Goal: Task Accomplishment & Management: Manage account settings

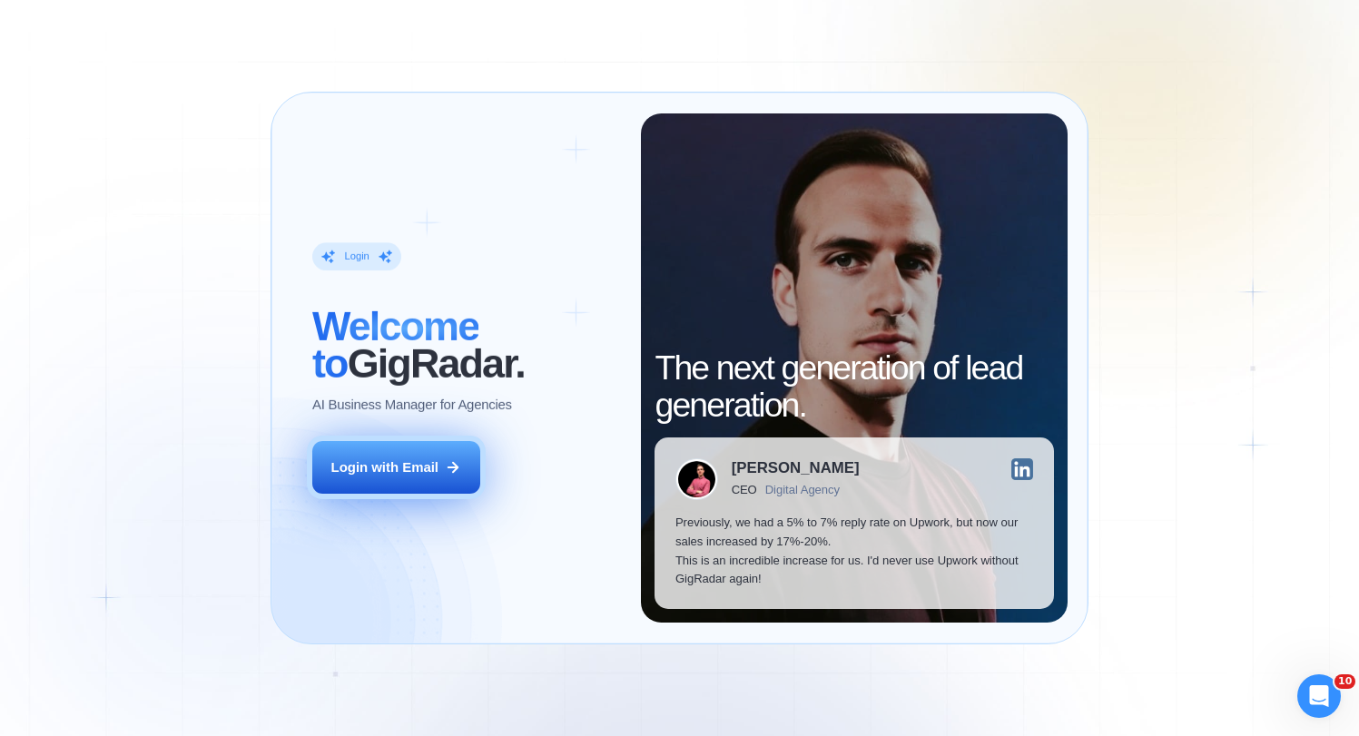
click at [354, 454] on button "Login with Email" at bounding box center [396, 467] width 168 height 53
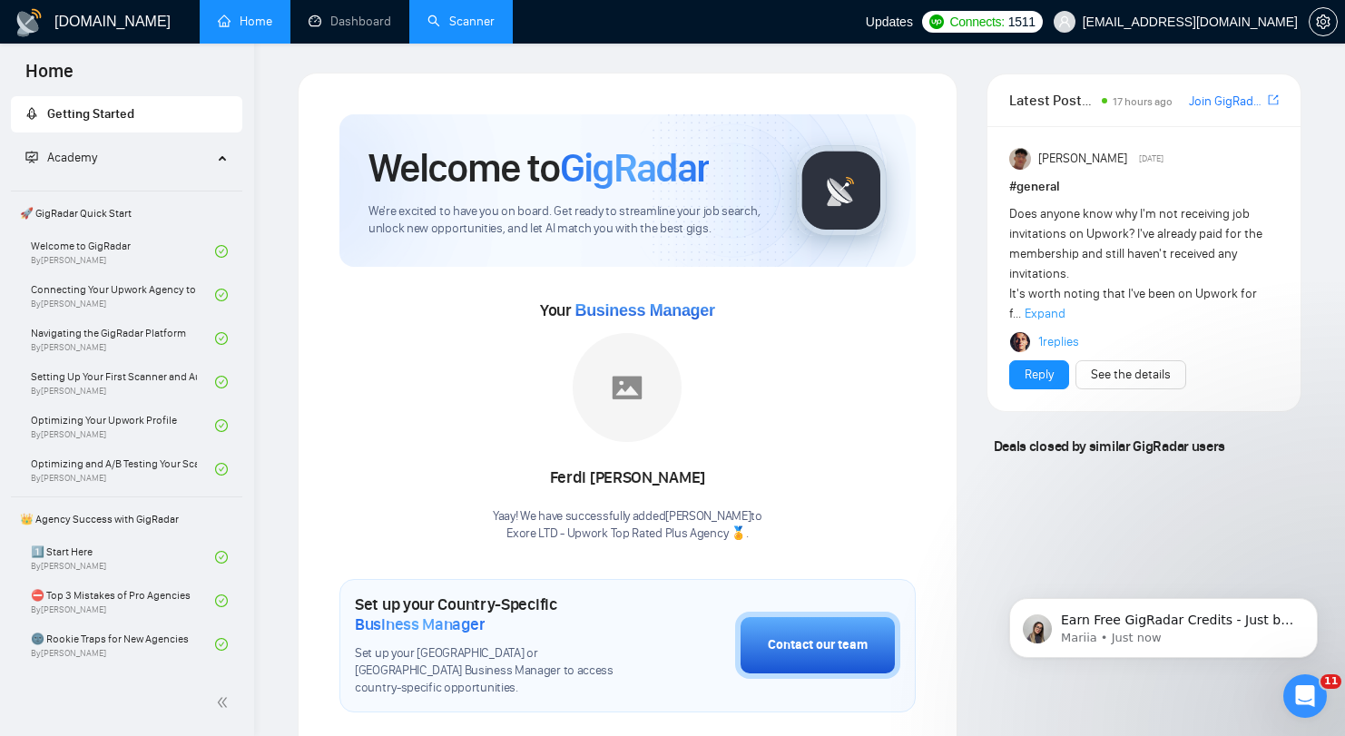
click at [467, 26] on link "Scanner" at bounding box center [461, 21] width 67 height 15
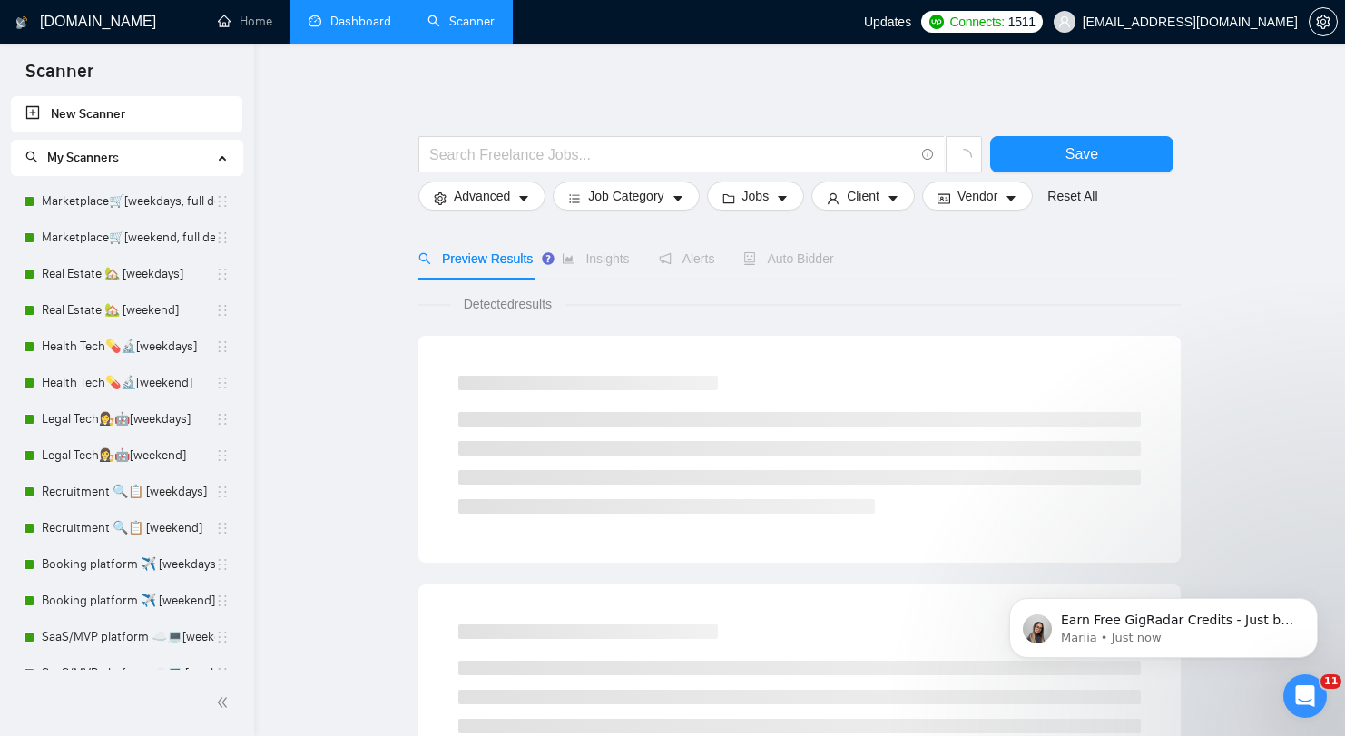
click at [355, 16] on link "Dashboard" at bounding box center [350, 21] width 83 height 15
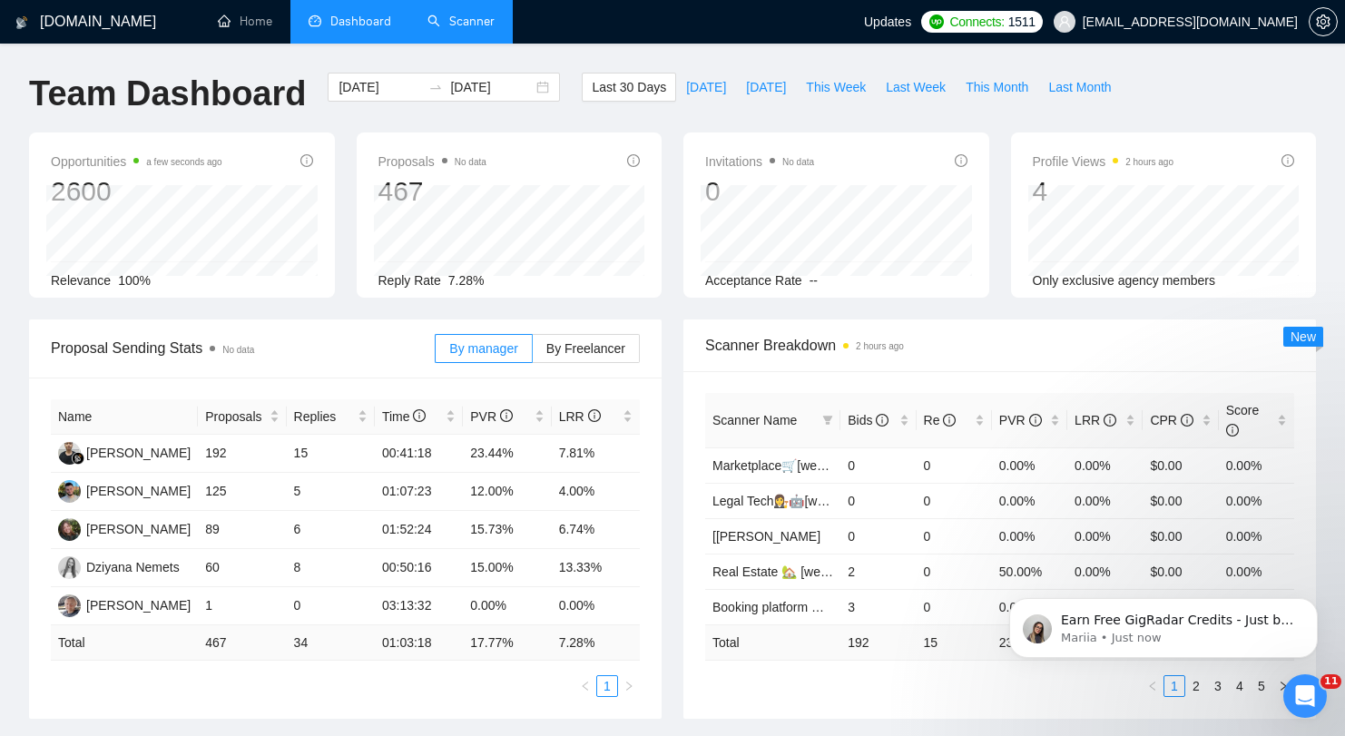
click at [352, 168] on div "Proposals No data 467 Reply Rate 7.28%" at bounding box center [510, 215] width 328 height 165
click at [349, 162] on div "Proposals No data 467 Reply Rate 7.28%" at bounding box center [510, 215] width 328 height 165
click at [450, 89] on input "2025-08-11" at bounding box center [491, 87] width 83 height 20
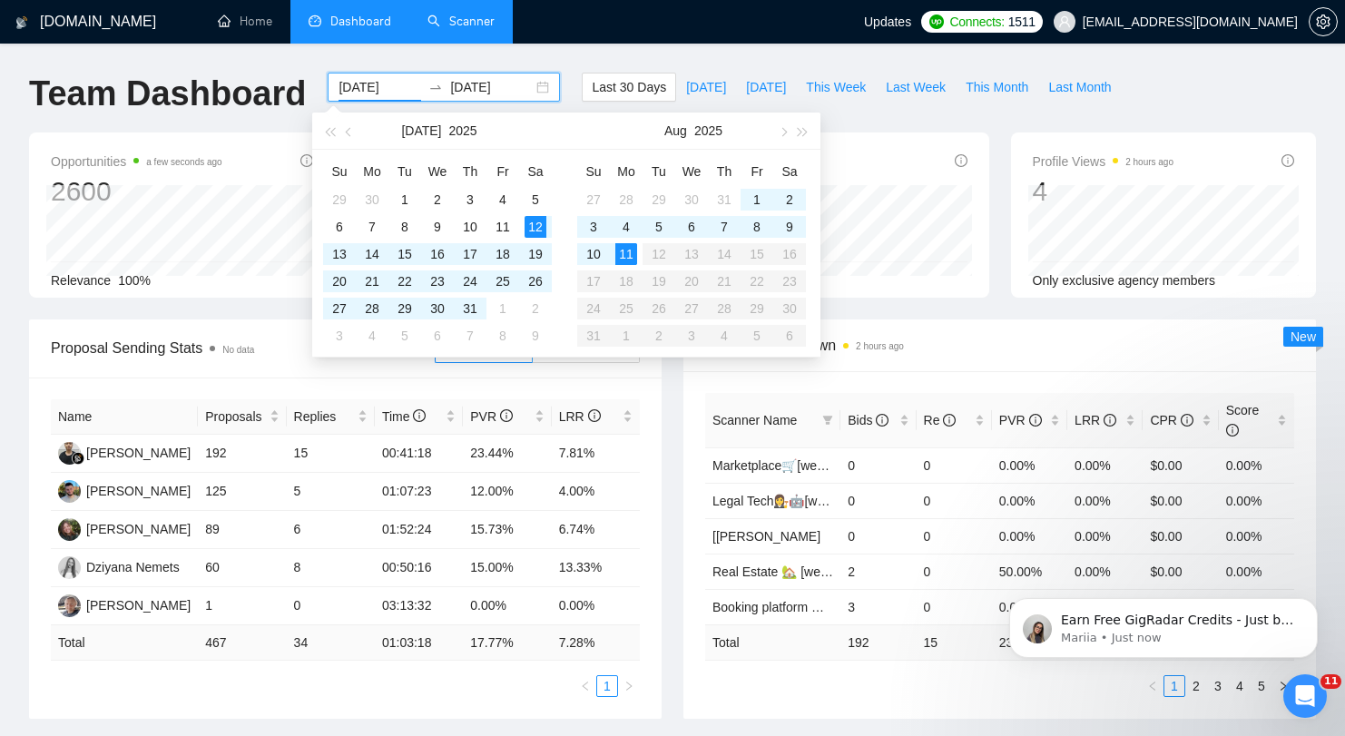
click at [370, 93] on input "2025-07-12" at bounding box center [380, 87] width 83 height 20
click at [621, 229] on div "4" at bounding box center [626, 227] width 22 height 22
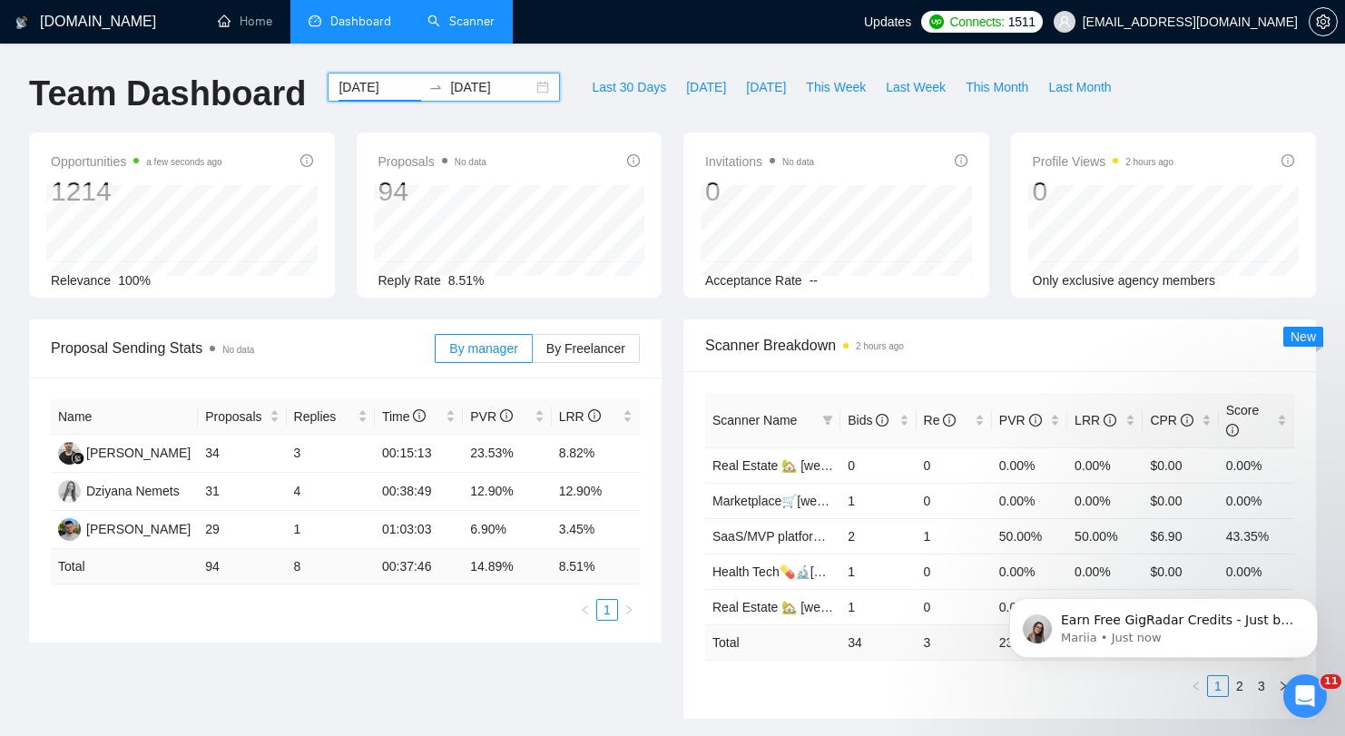
click at [356, 80] on input "2025-08-04" at bounding box center [380, 87] width 83 height 20
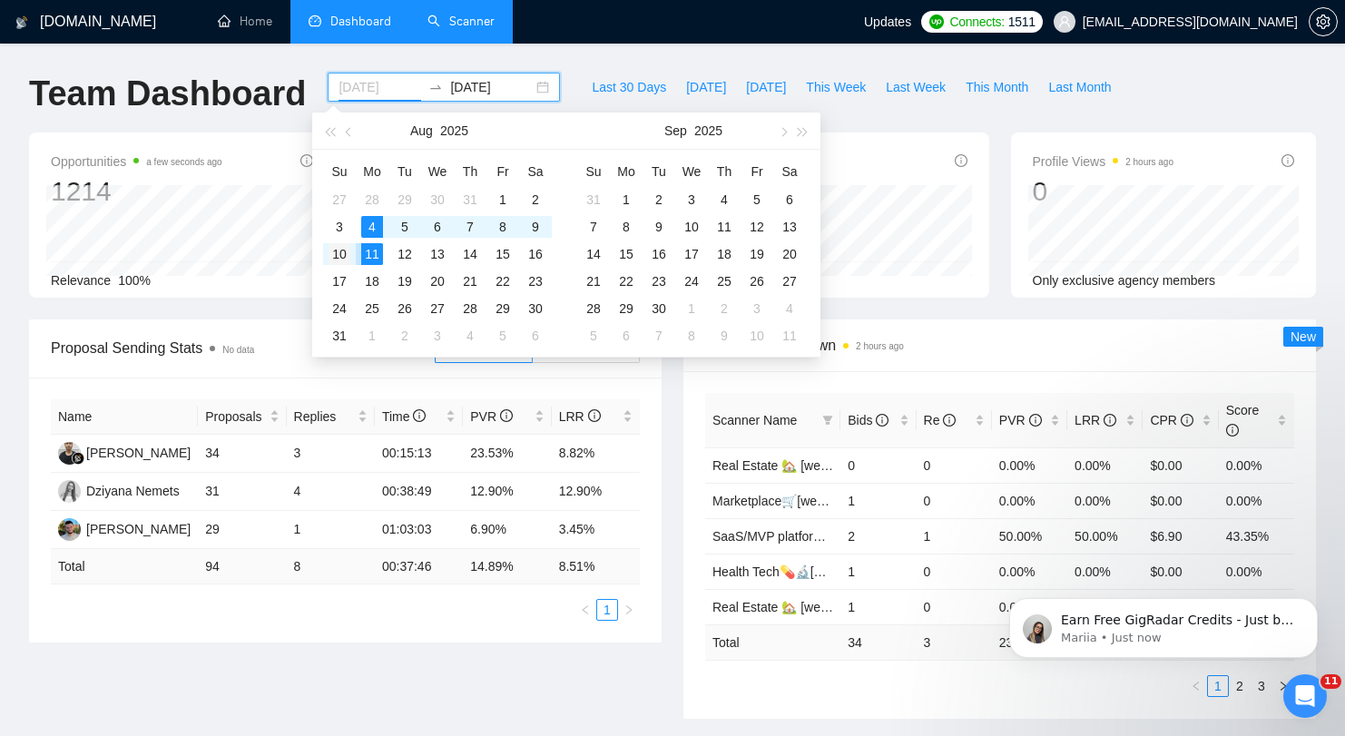
type input "2025-08-10"
click at [344, 254] on div "10" at bounding box center [340, 254] width 22 height 22
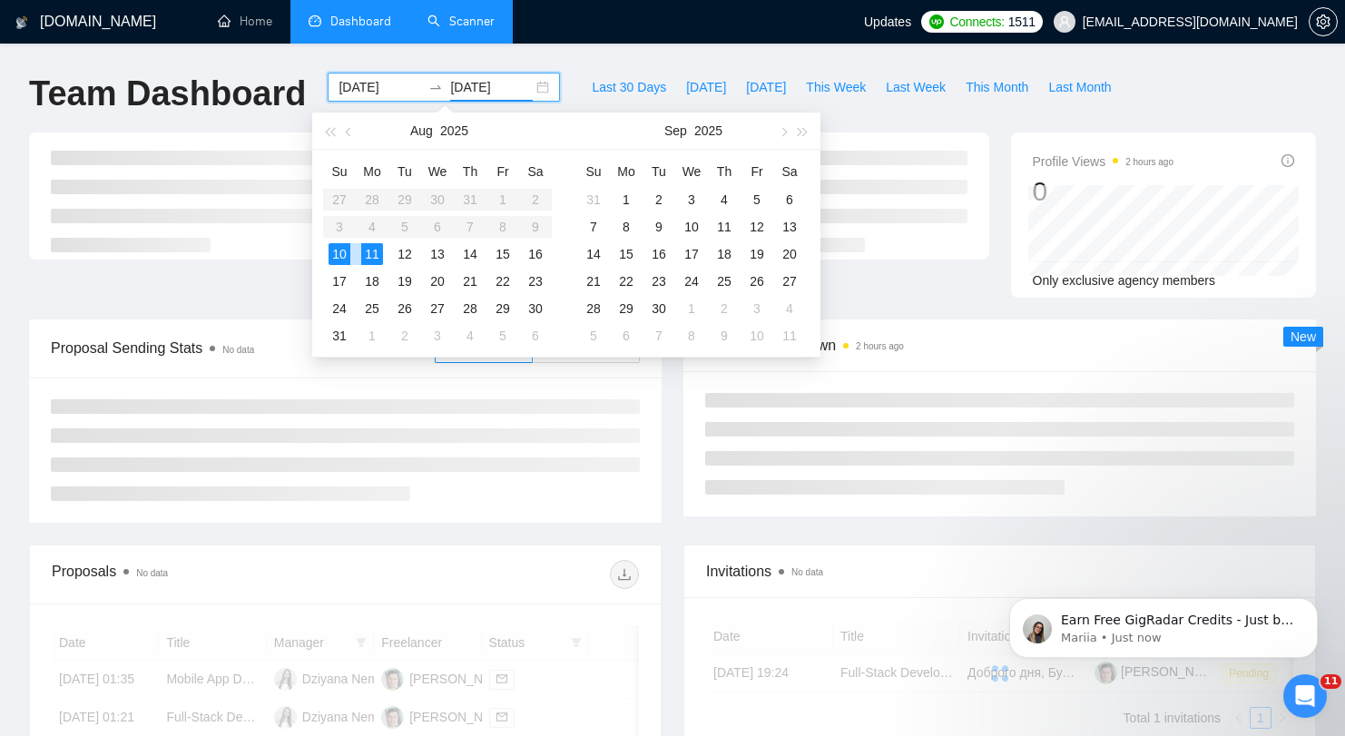
click at [373, 229] on table "Su Mo Tu We Th Fr Sa 27 28 29 30 31 1 2 3 4 5 6 7 8 9 10 11 12 13 14 15 16 17 1…" at bounding box center [437, 253] width 229 height 192
type input "2025-08-18"
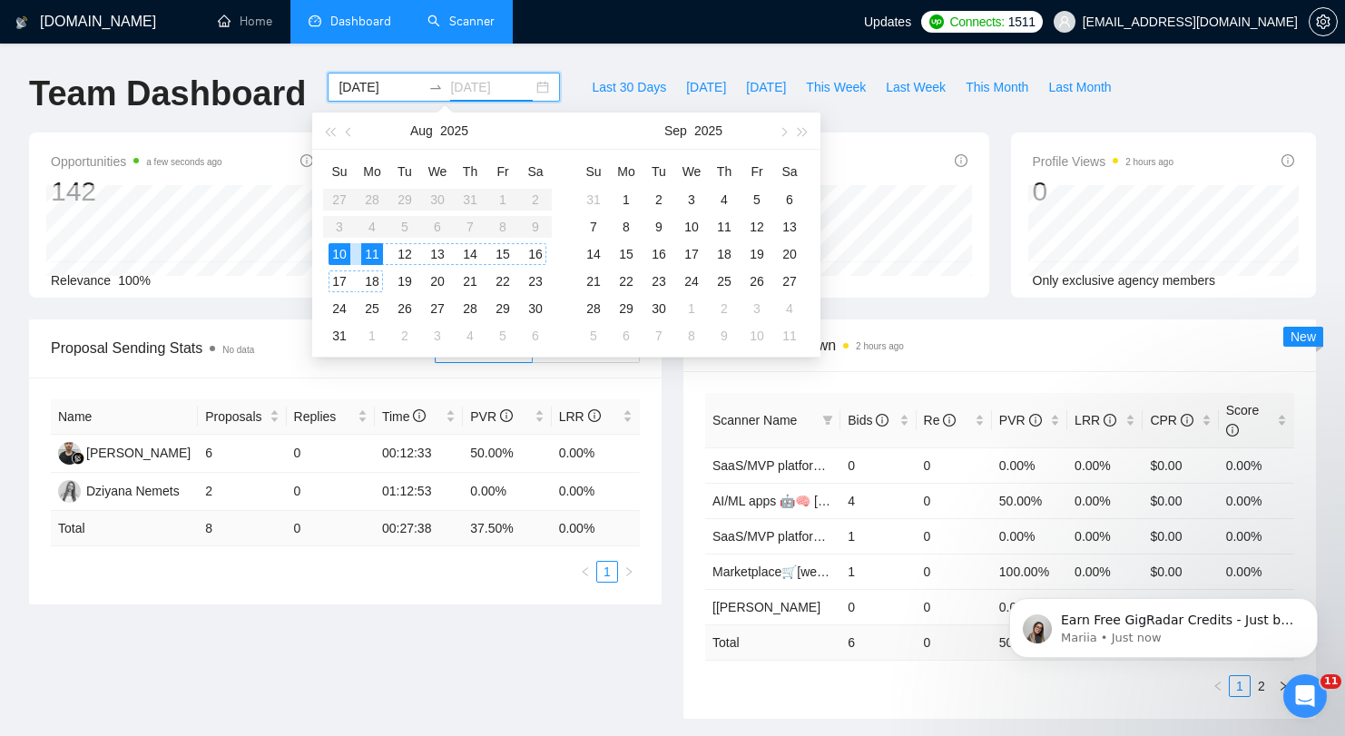
click at [363, 268] on td "18" at bounding box center [372, 281] width 33 height 27
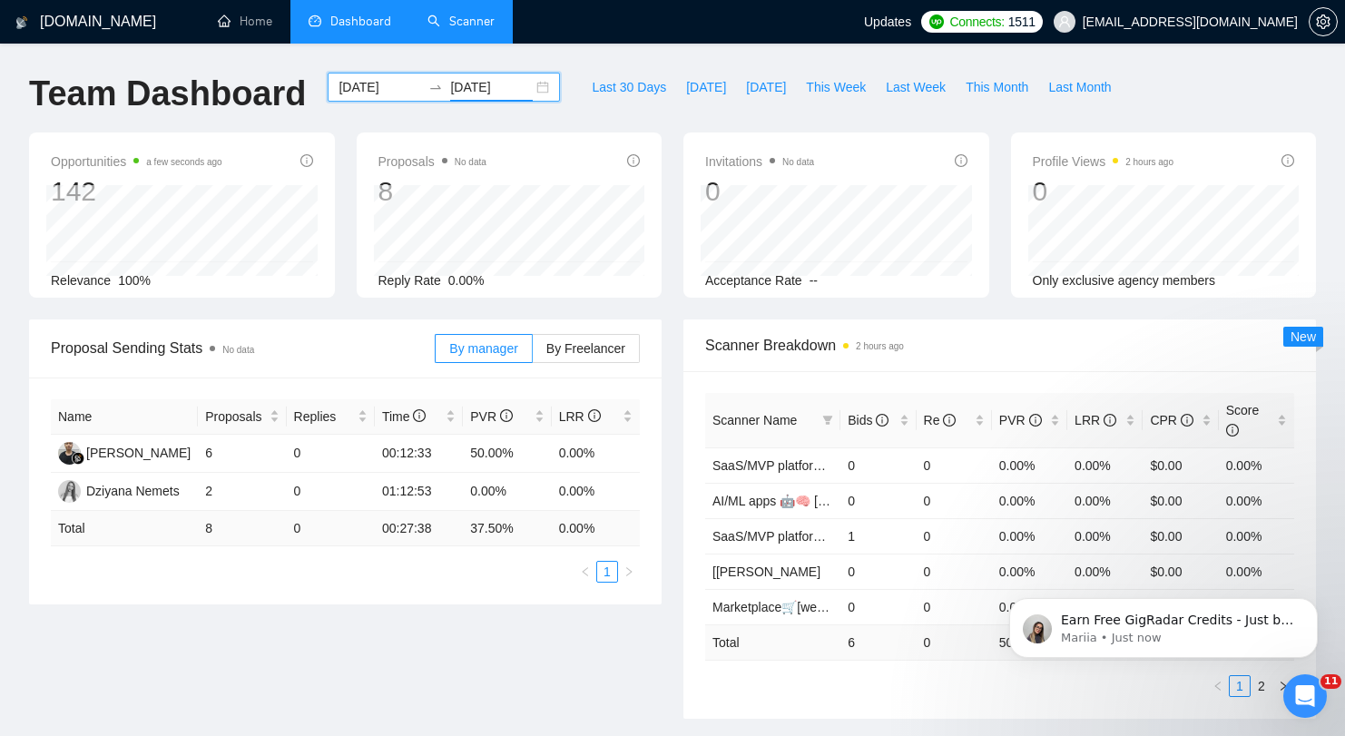
click at [368, 85] on input "2025-08-10" at bounding box center [380, 87] width 83 height 20
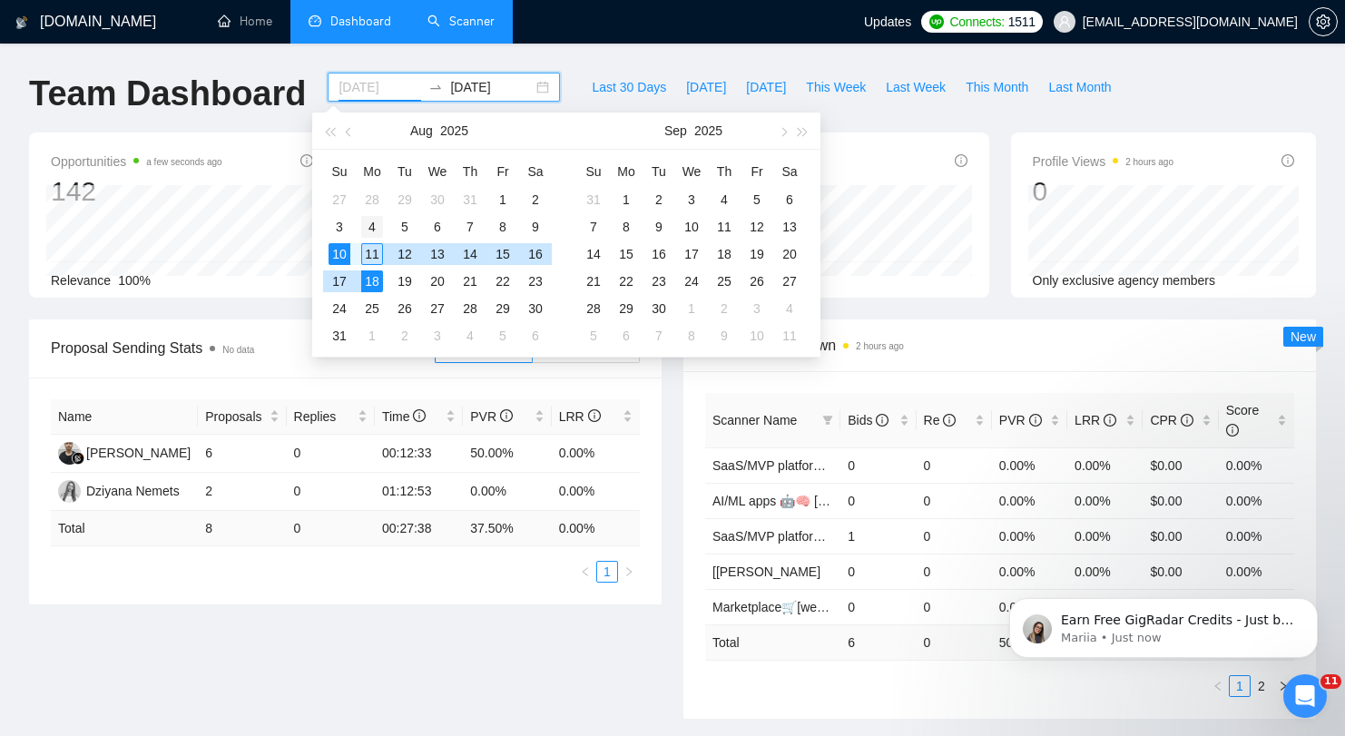
type input "2025-08-04"
click at [370, 231] on div "4" at bounding box center [372, 227] width 22 height 22
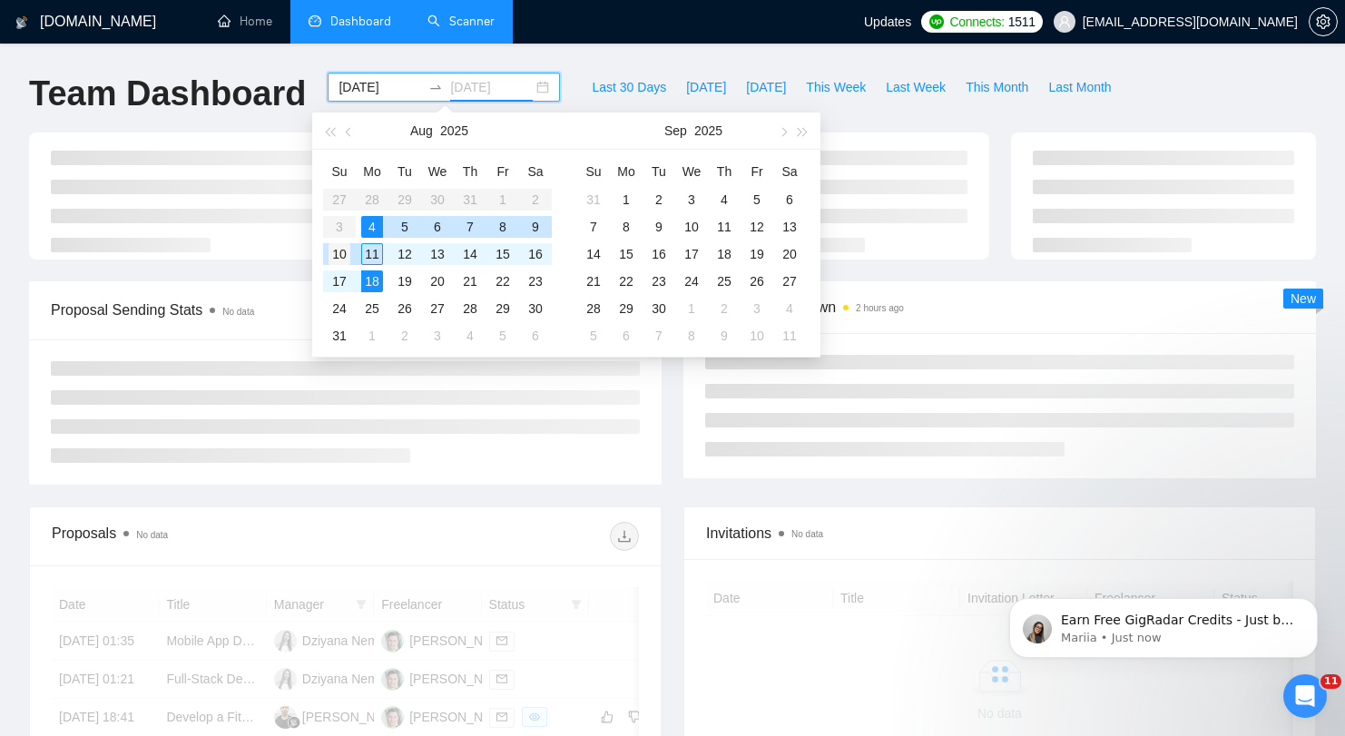
type input "2025-08-10"
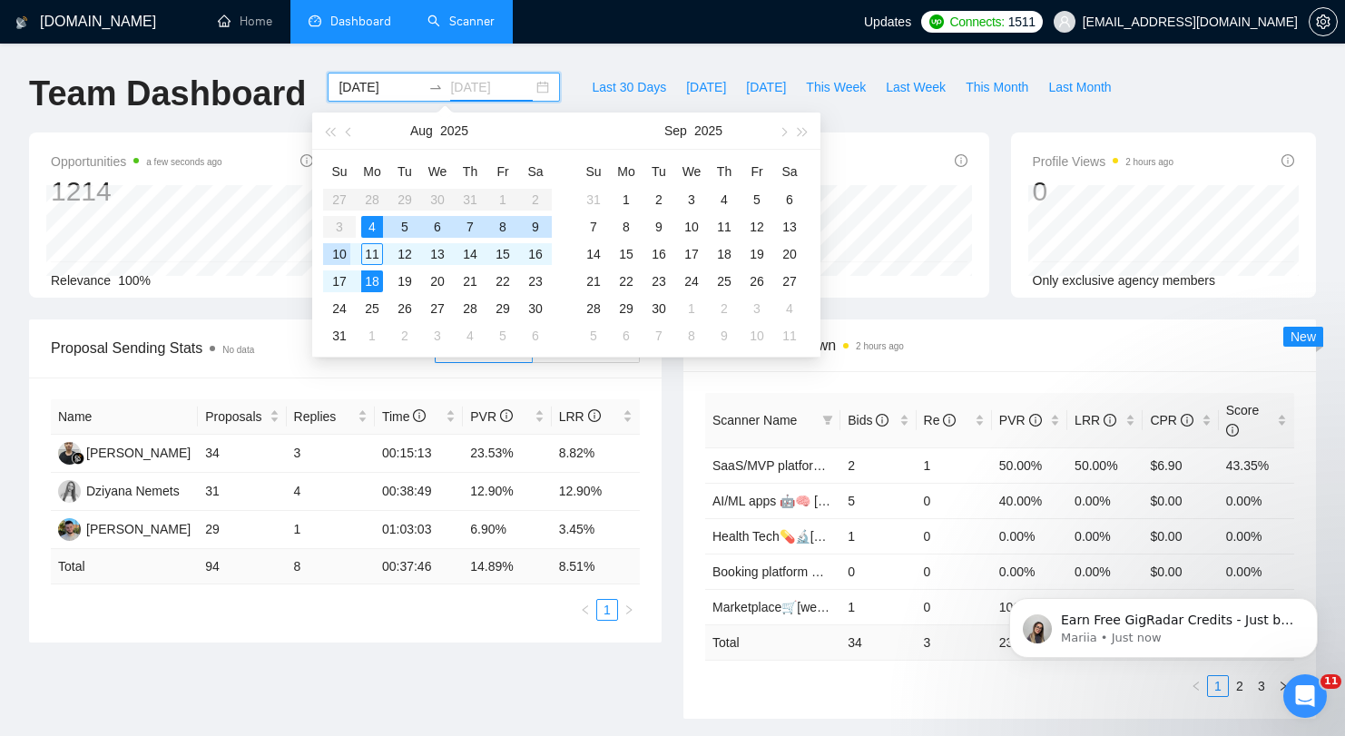
click at [349, 253] on div "10" at bounding box center [340, 254] width 22 height 22
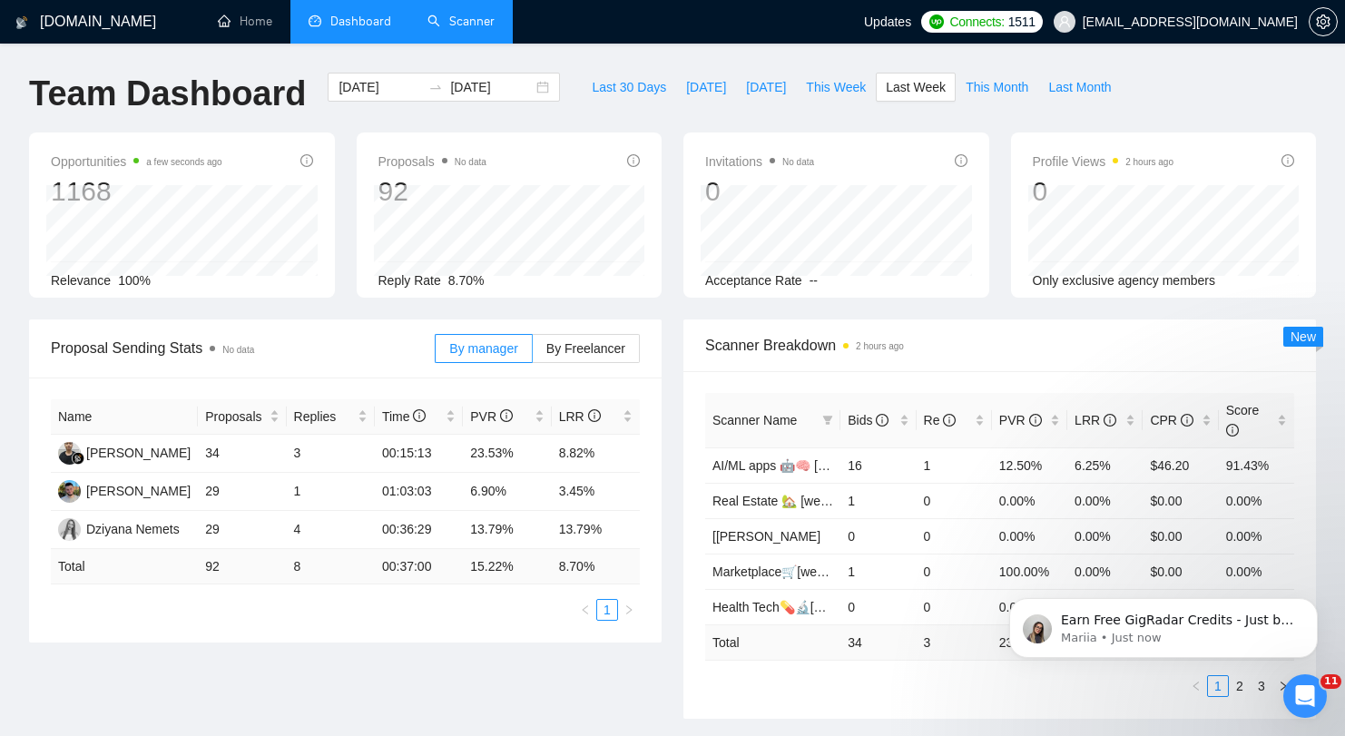
click at [369, 343] on span "Proposal Sending Stats No data" at bounding box center [243, 348] width 384 height 23
click at [279, 524] on td "29" at bounding box center [242, 530] width 88 height 38
click at [278, 522] on td "29" at bounding box center [242, 530] width 88 height 38
click at [710, 286] on span "Acceptance Rate" at bounding box center [753, 280] width 97 height 15
click at [670, 304] on div "Opportunities a few seconds ago 1168 Relevance 100% Proposals No data 92 2025-0…" at bounding box center [672, 226] width 1309 height 187
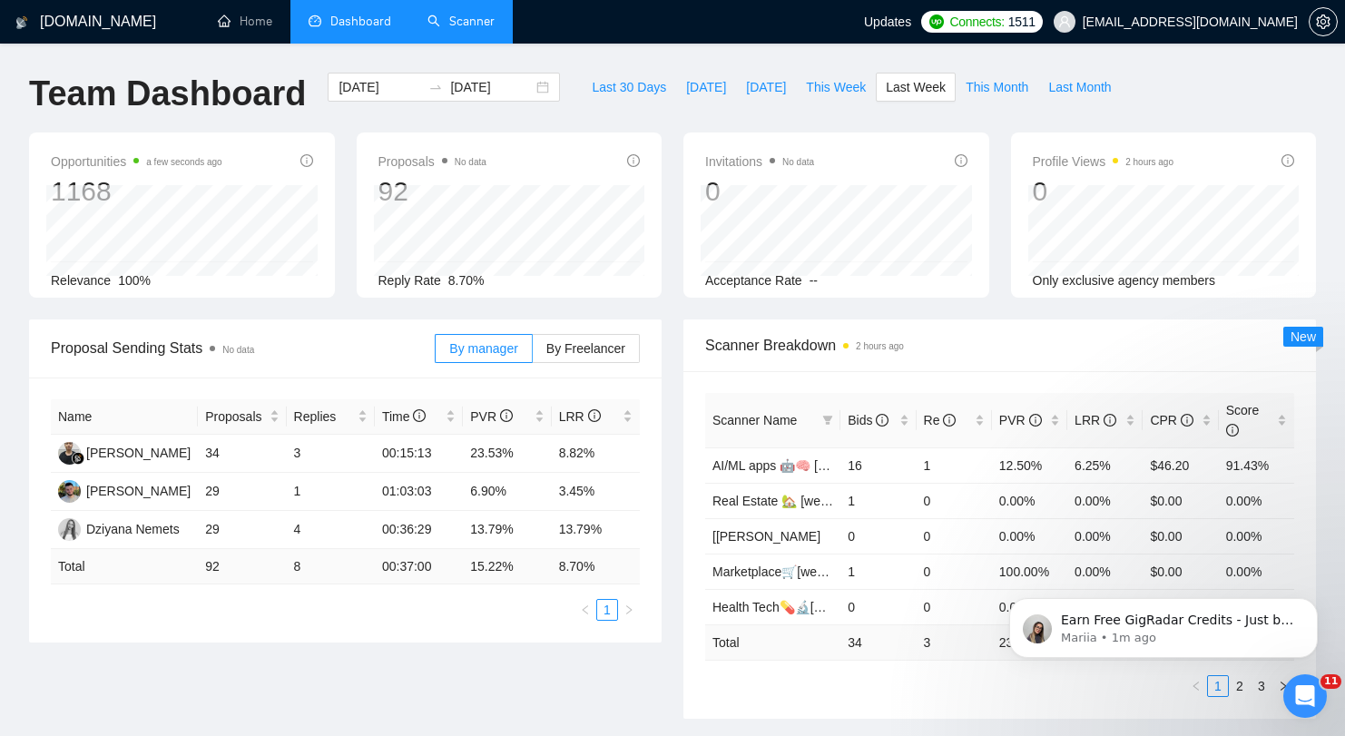
click at [784, 44] on div "GigRadar.io Home Dashboard Scanner Updates Connects: 1511 nemetsyuriy@exore.pro…" at bounding box center [672, 729] width 1345 height 1459
drag, startPoint x: 417, startPoint y: 530, endPoint x: 396, endPoint y: 536, distance: 21.8
click at [396, 536] on td "00:36:29" at bounding box center [419, 530] width 88 height 38
drag, startPoint x: 397, startPoint y: 455, endPoint x: 445, endPoint y: 454, distance: 48.1
click at [445, 454] on td "00:15:13" at bounding box center [419, 454] width 88 height 38
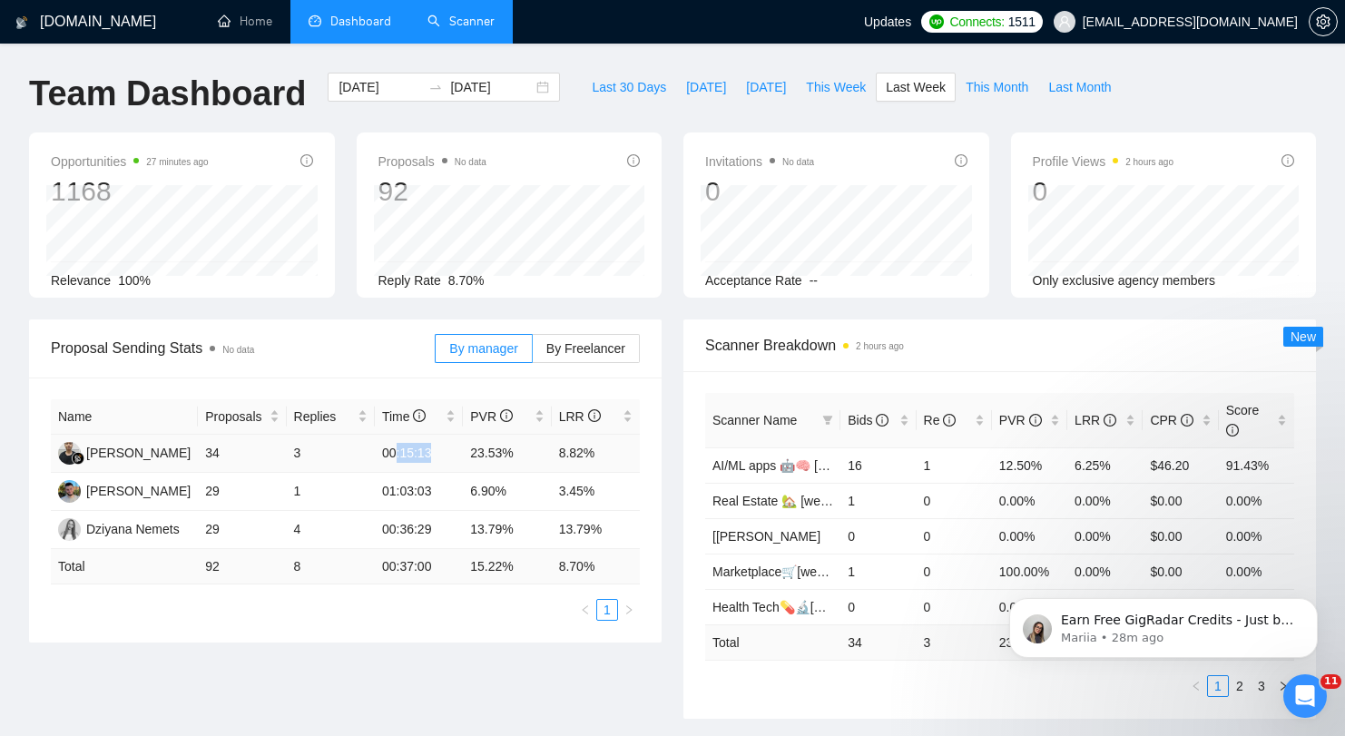
click at [452, 451] on td "00:15:13" at bounding box center [419, 454] width 88 height 38
drag, startPoint x: 401, startPoint y: 485, endPoint x: 431, endPoint y: 487, distance: 30.1
click at [431, 487] on td "01:03:03" at bounding box center [419, 492] width 88 height 38
click at [341, 530] on td "4" at bounding box center [331, 530] width 88 height 38
click at [345, 529] on td "4" at bounding box center [331, 530] width 88 height 38
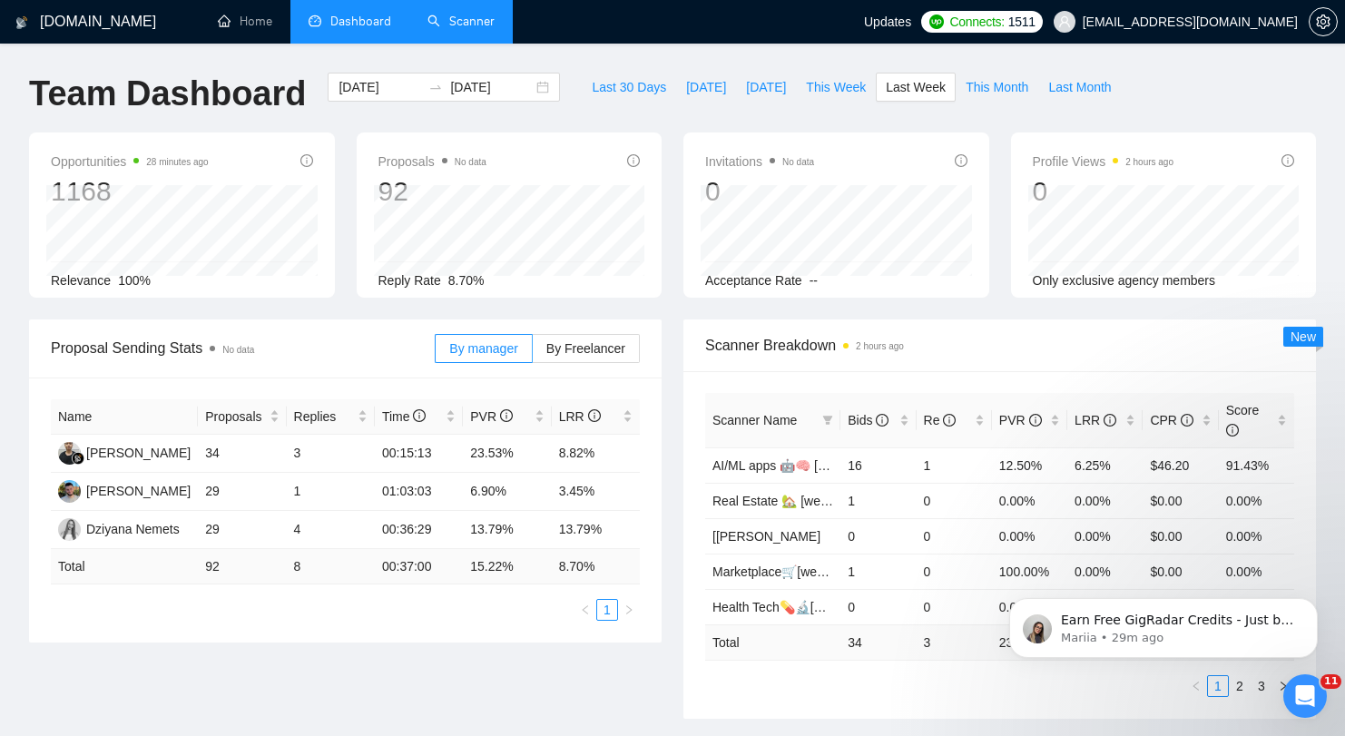
click at [340, 587] on div "Name Proposals Replies Time PVR LRR Ferdi Gilang Pratama 34 3 00:15:13 23.53% 8…" at bounding box center [345, 509] width 589 height 221
click at [372, 322] on div "Proposal Sending Stats No data" at bounding box center [243, 348] width 384 height 52
click at [363, 305] on div "Opportunities 28 minutes ago 1168 2025-08-04 Relevant 202 Relevance 100% Propos…" at bounding box center [672, 226] width 1309 height 187
click at [350, 327] on div "Proposal Sending Stats No data" at bounding box center [243, 348] width 384 height 52
click at [316, 339] on span "Proposal Sending Stats No data" at bounding box center [243, 348] width 384 height 23
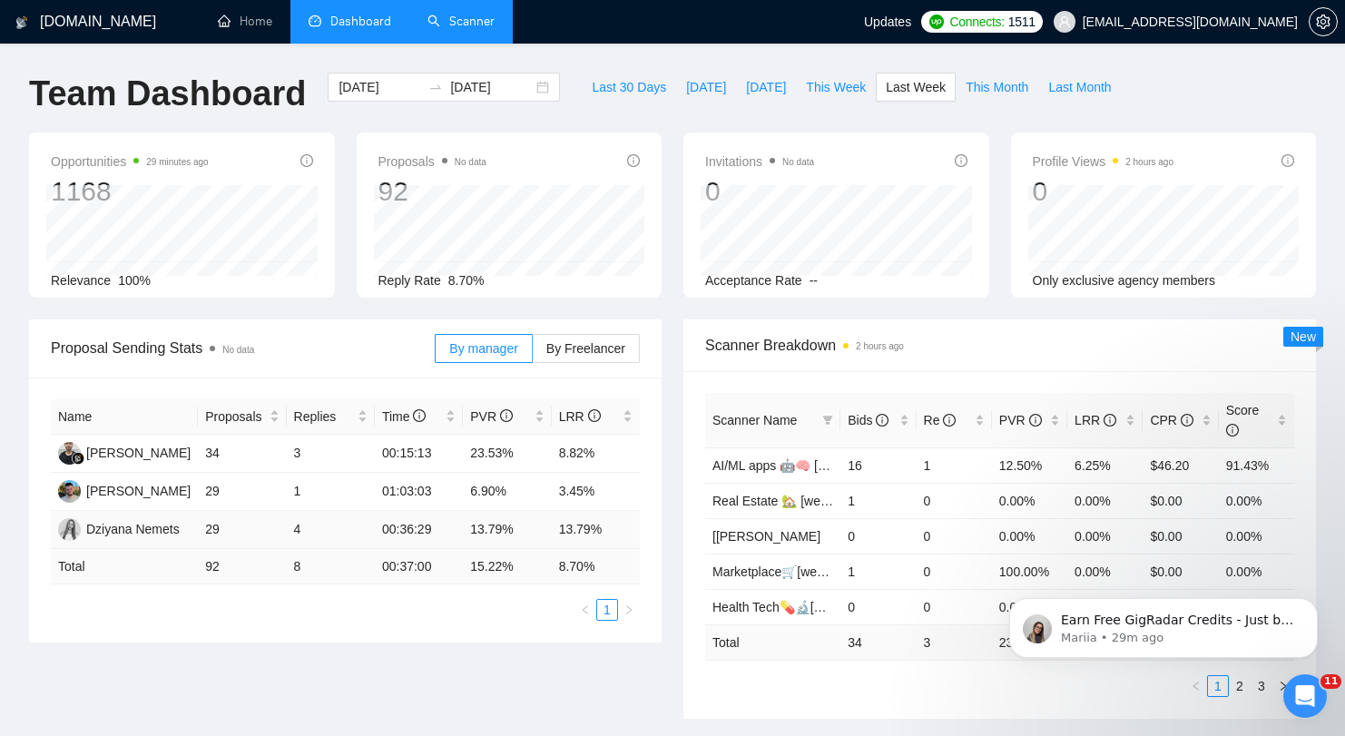
click at [477, 533] on td "13.79%" at bounding box center [507, 530] width 88 height 38
click at [375, 617] on ul "1" at bounding box center [345, 610] width 589 height 22
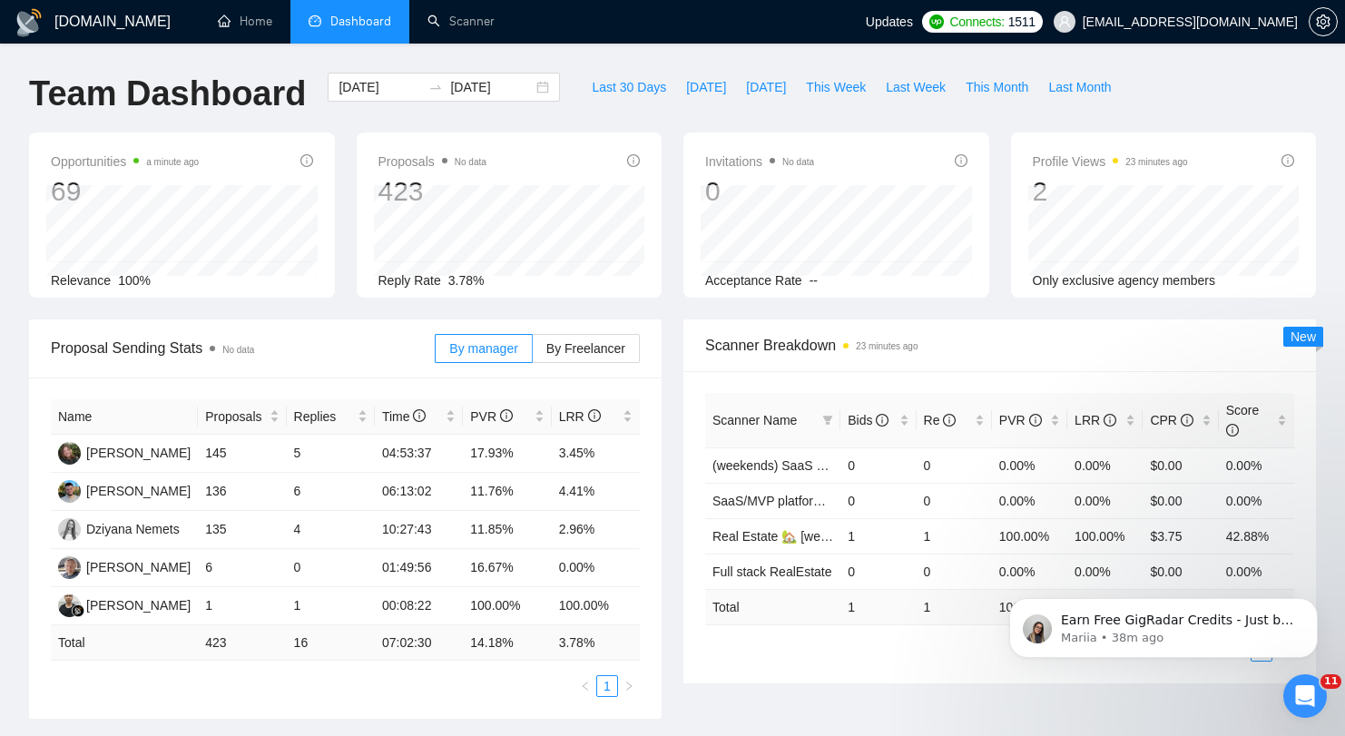
click at [80, 337] on span "Proposal Sending Stats No data" at bounding box center [243, 348] width 384 height 23
click at [495, 17] on link "Scanner" at bounding box center [461, 21] width 67 height 15
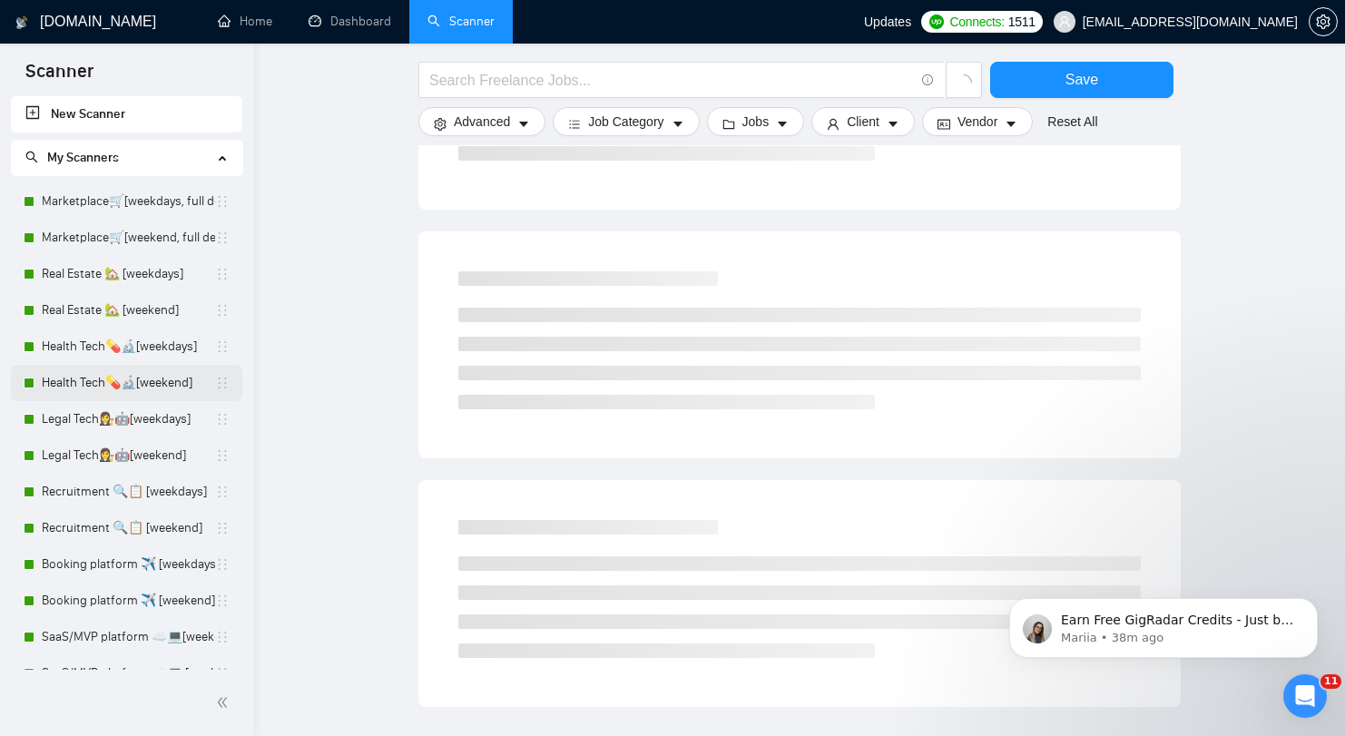
scroll to position [167, 0]
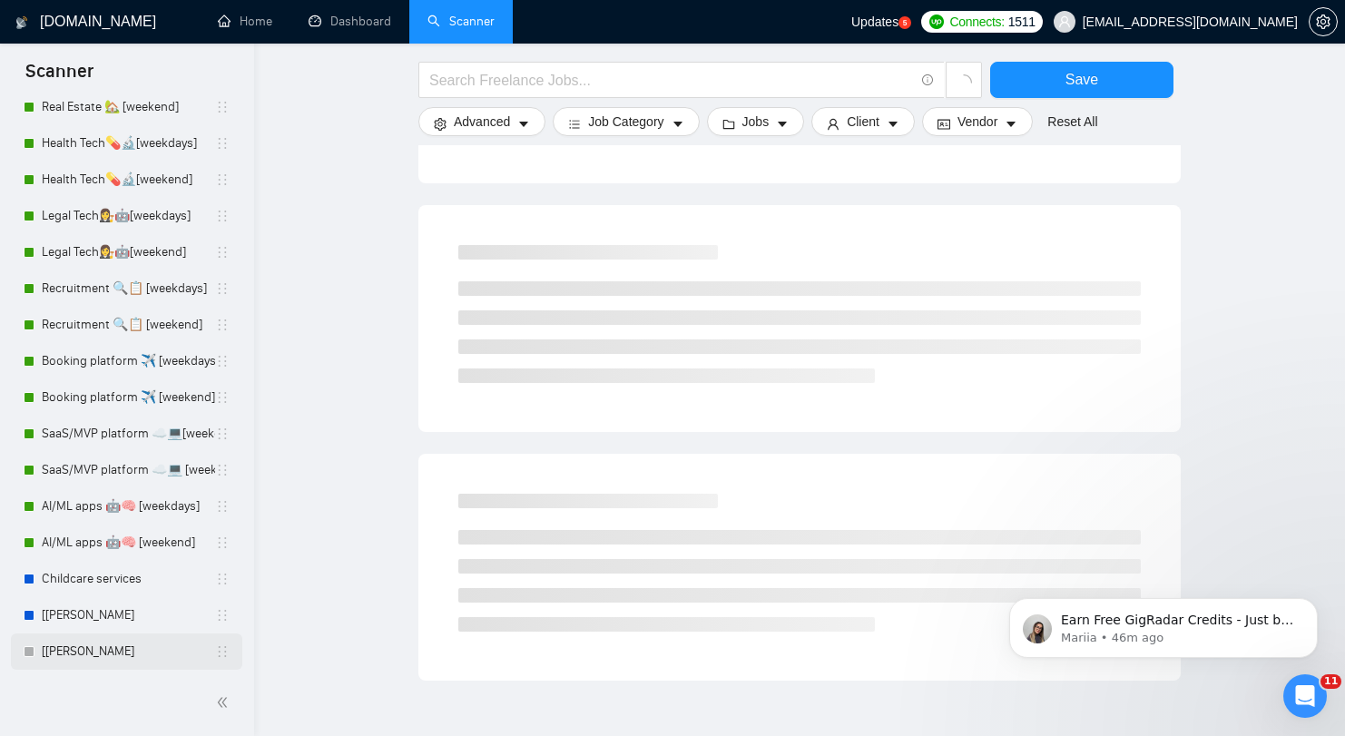
click at [103, 645] on link "[[PERSON_NAME]" at bounding box center [128, 652] width 173 height 36
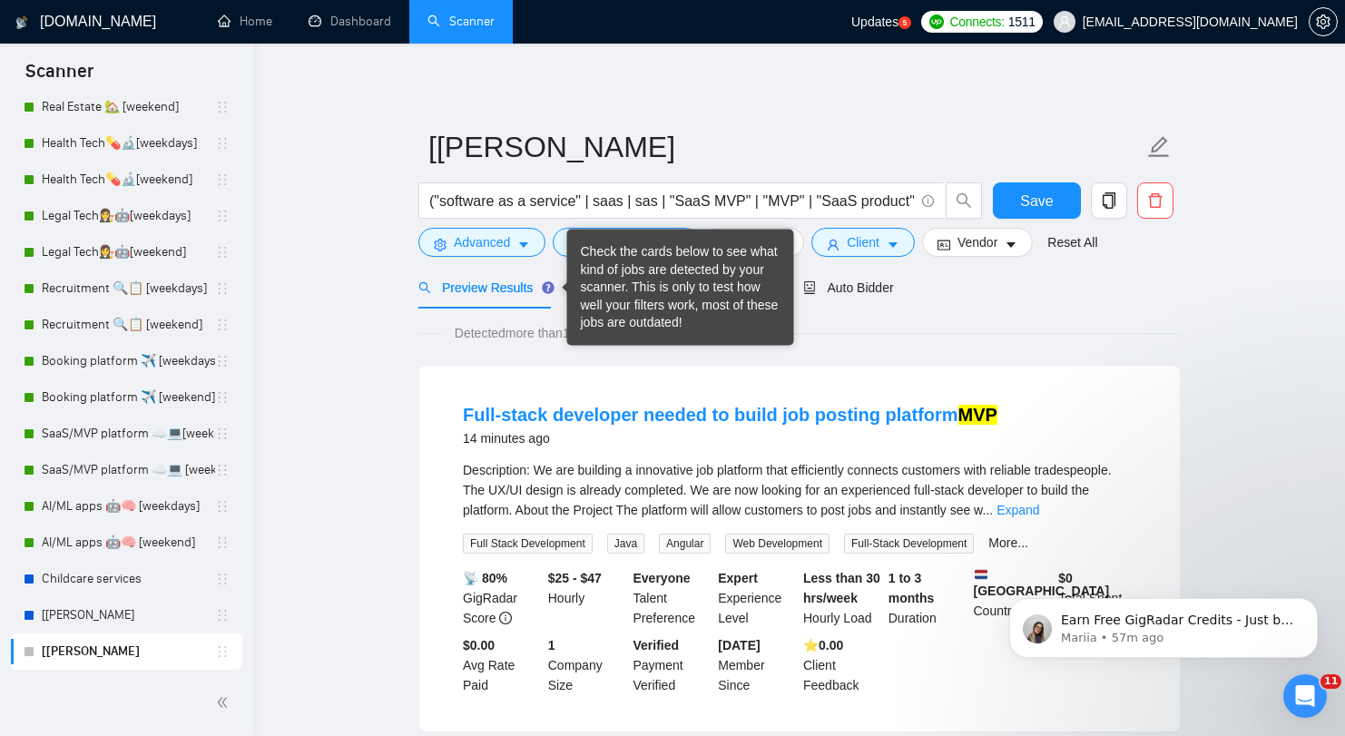
click at [603, 284] on div "Check the cards below to see what kind of jobs are detected by your scanner. Th…" at bounding box center [681, 287] width 200 height 89
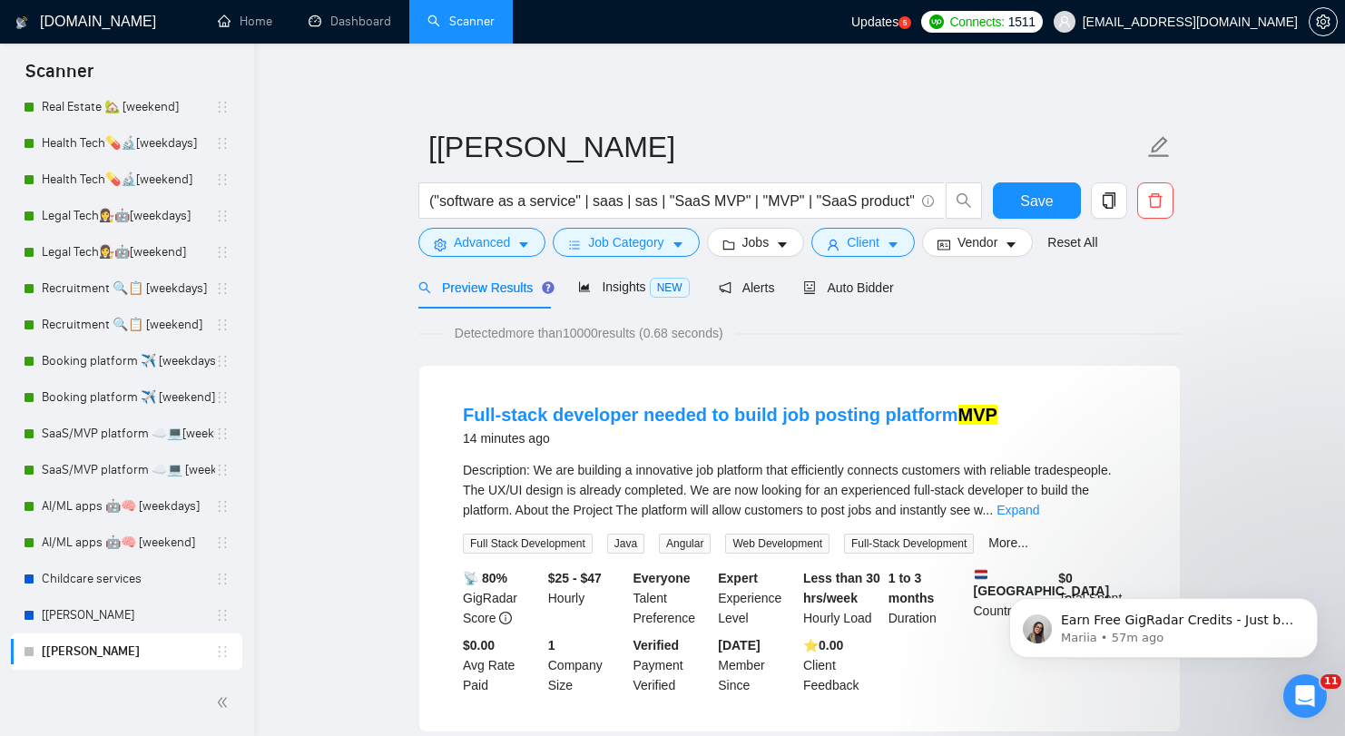
click at [607, 285] on span "Insights NEW" at bounding box center [633, 287] width 111 height 15
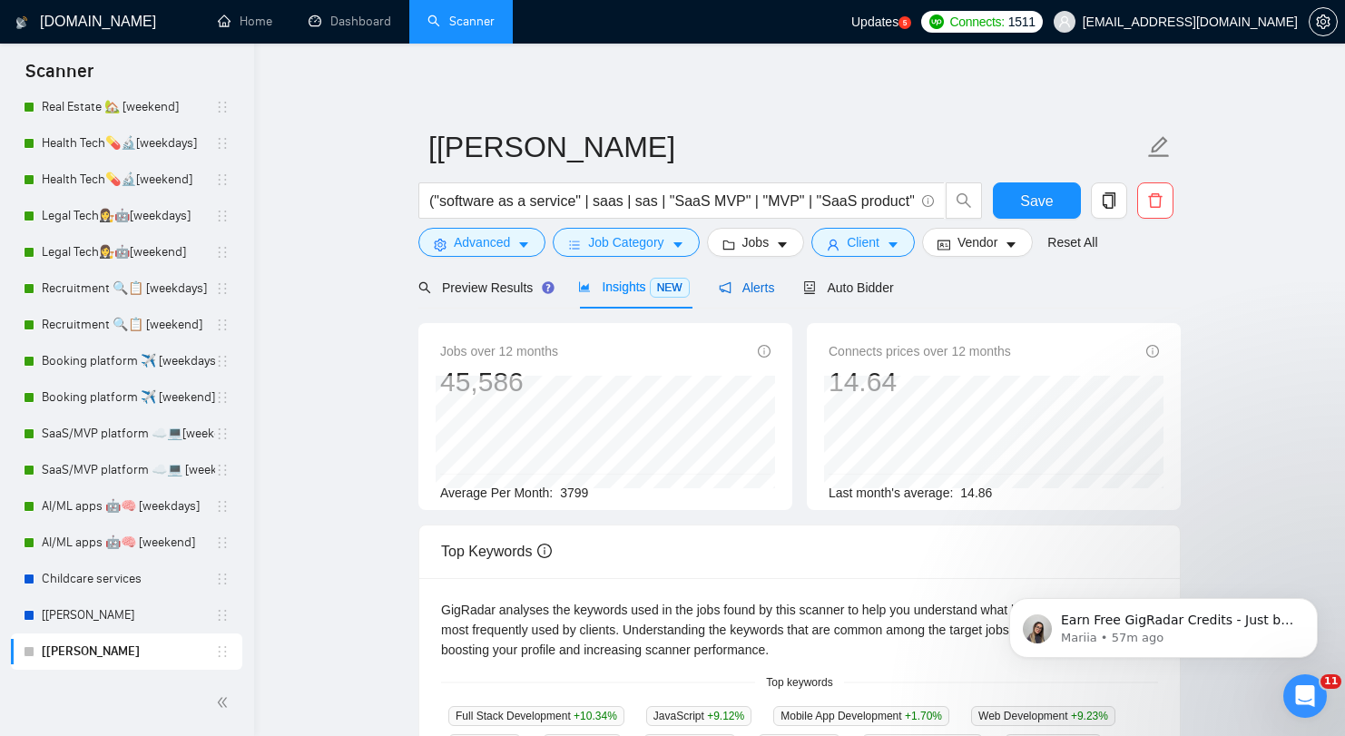
click at [753, 287] on span "Alerts" at bounding box center [747, 288] width 56 height 15
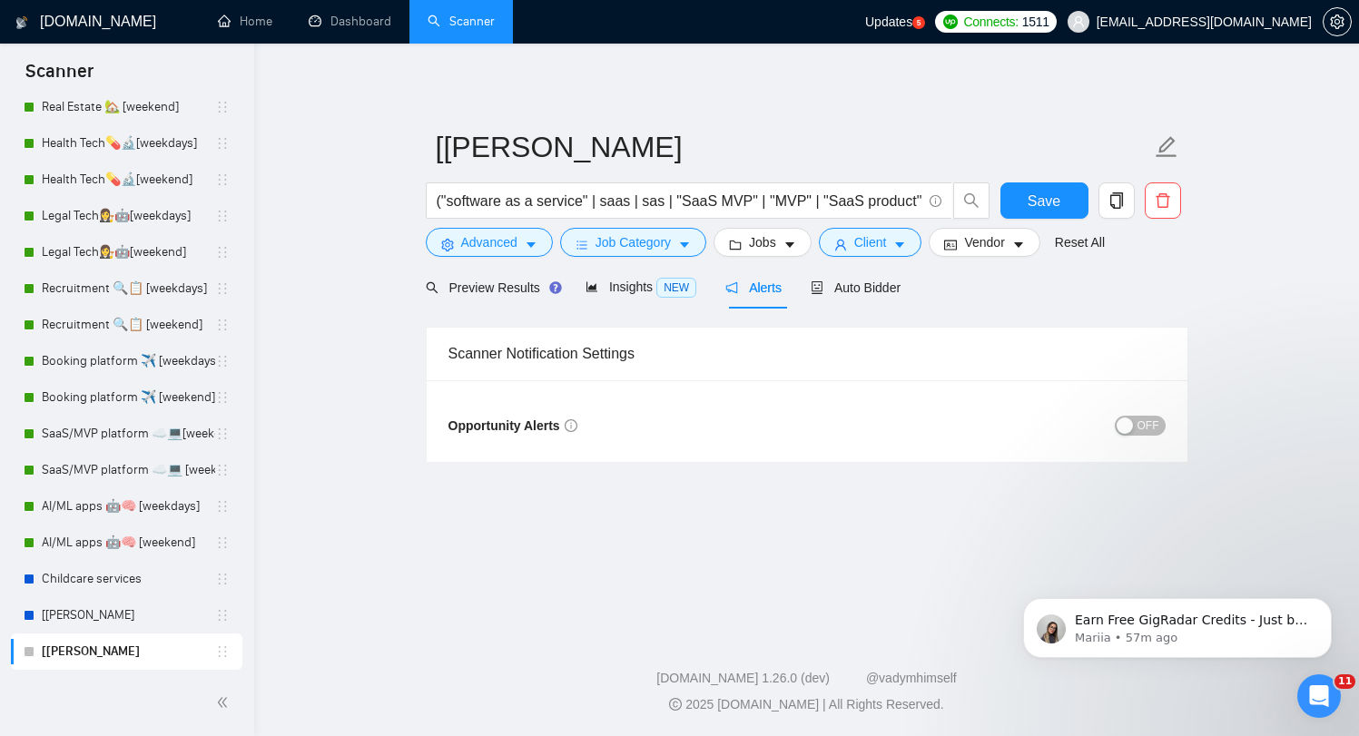
click at [1135, 411] on div "OFF" at bounding box center [986, 425] width 359 height 29
click at [1136, 413] on div "OFF" at bounding box center [986, 425] width 359 height 29
click at [1139, 421] on span "OFF" at bounding box center [1148, 426] width 22 height 20
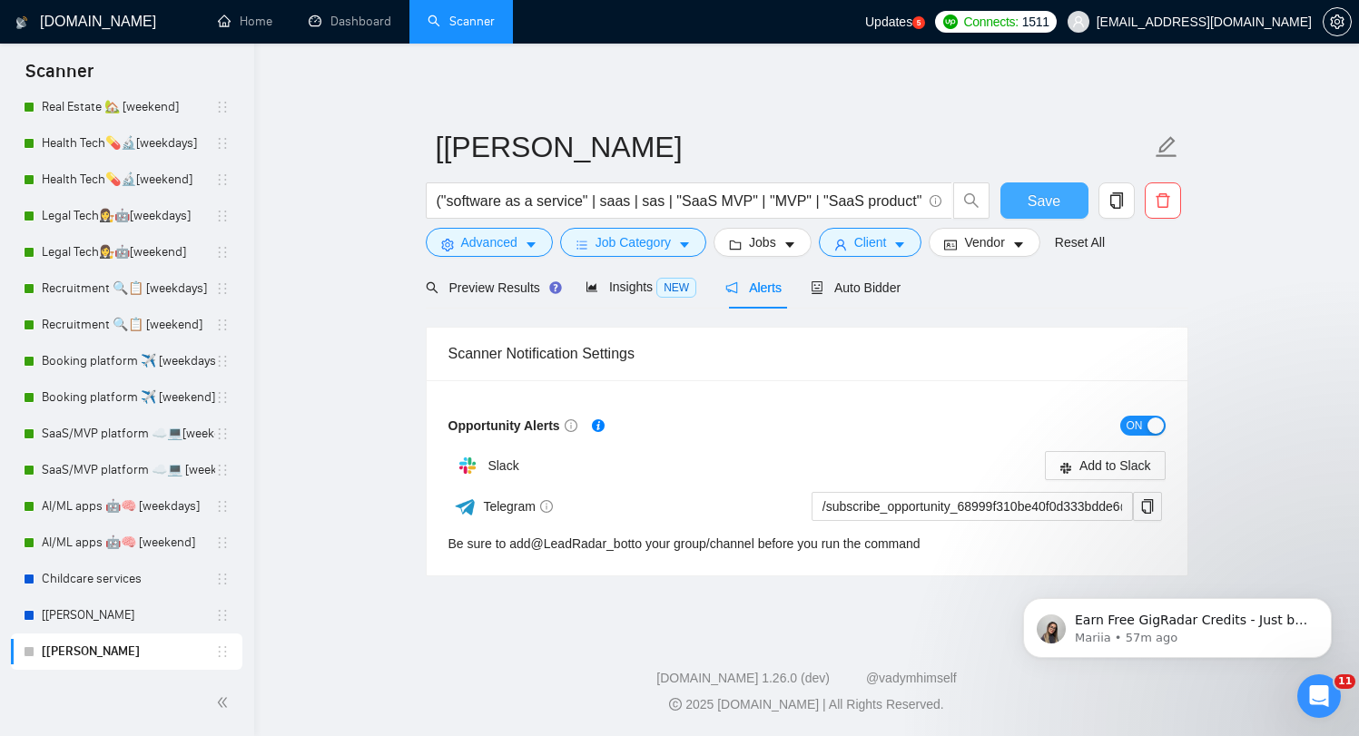
click at [1024, 189] on button "Save" at bounding box center [1044, 200] width 88 height 36
click at [1128, 509] on input "/subscribe_opportunity_68999f310be40f0d333bdde6@LeadRadar_bot" at bounding box center [972, 506] width 321 height 29
click at [1139, 505] on span "copy" at bounding box center [1147, 506] width 27 height 15
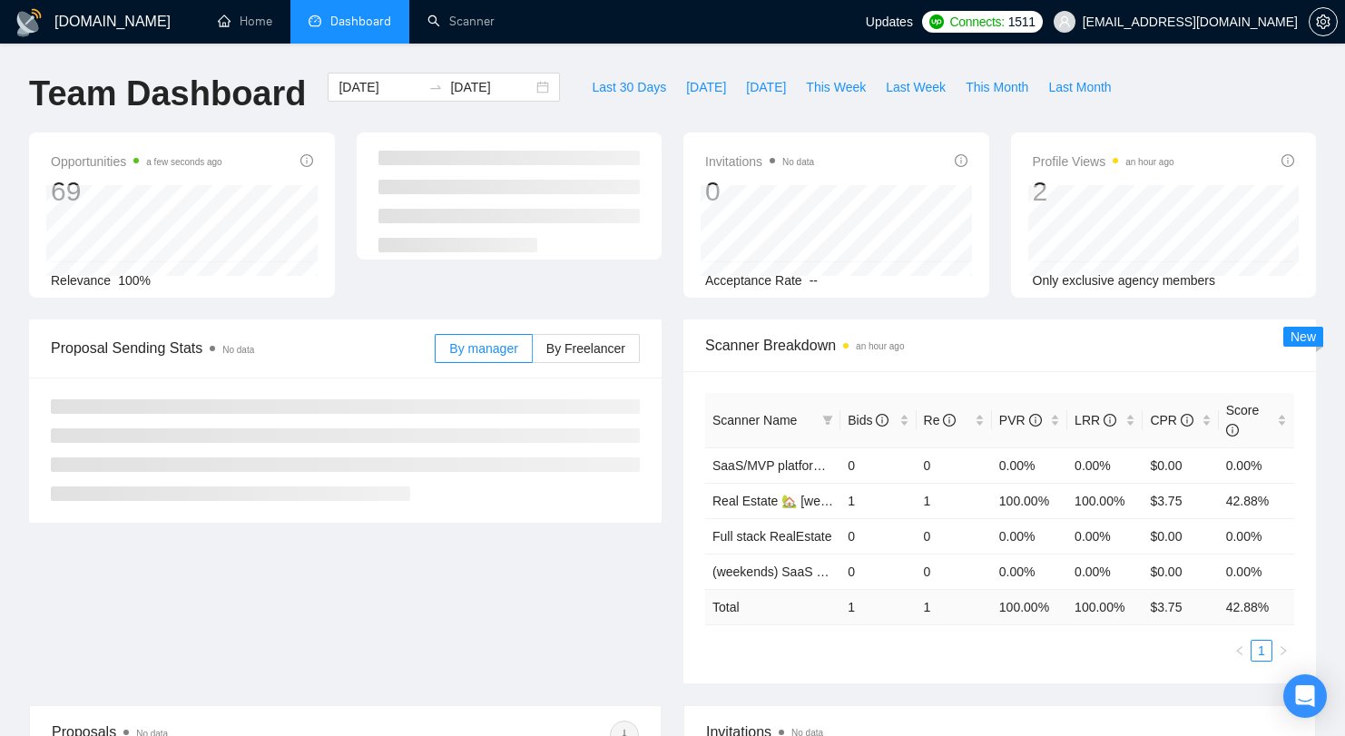
click at [450, 47] on div "[DOMAIN_NAME] Home Dashboard Scanner Updates Connects: 1511 [EMAIL_ADDRESS][DOM…" at bounding box center [672, 708] width 1345 height 1417
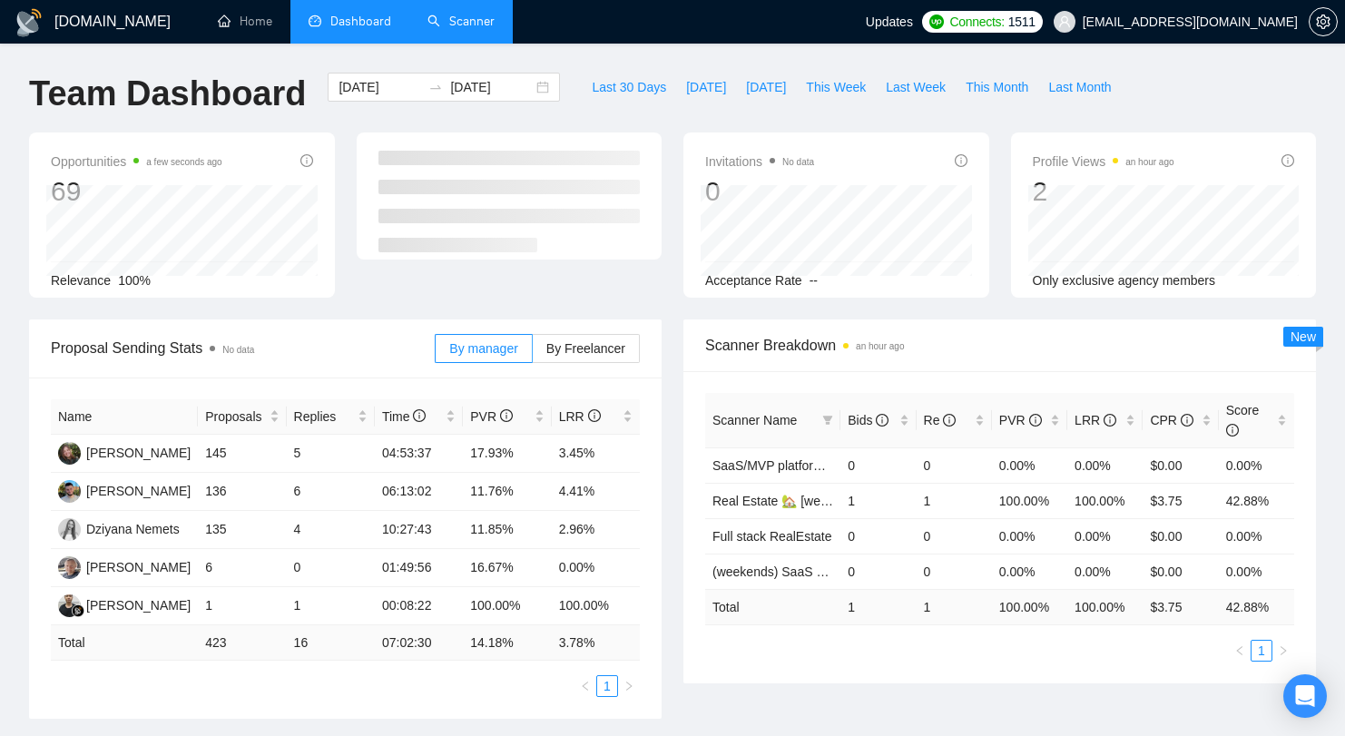
click at [460, 29] on link "Scanner" at bounding box center [461, 21] width 67 height 15
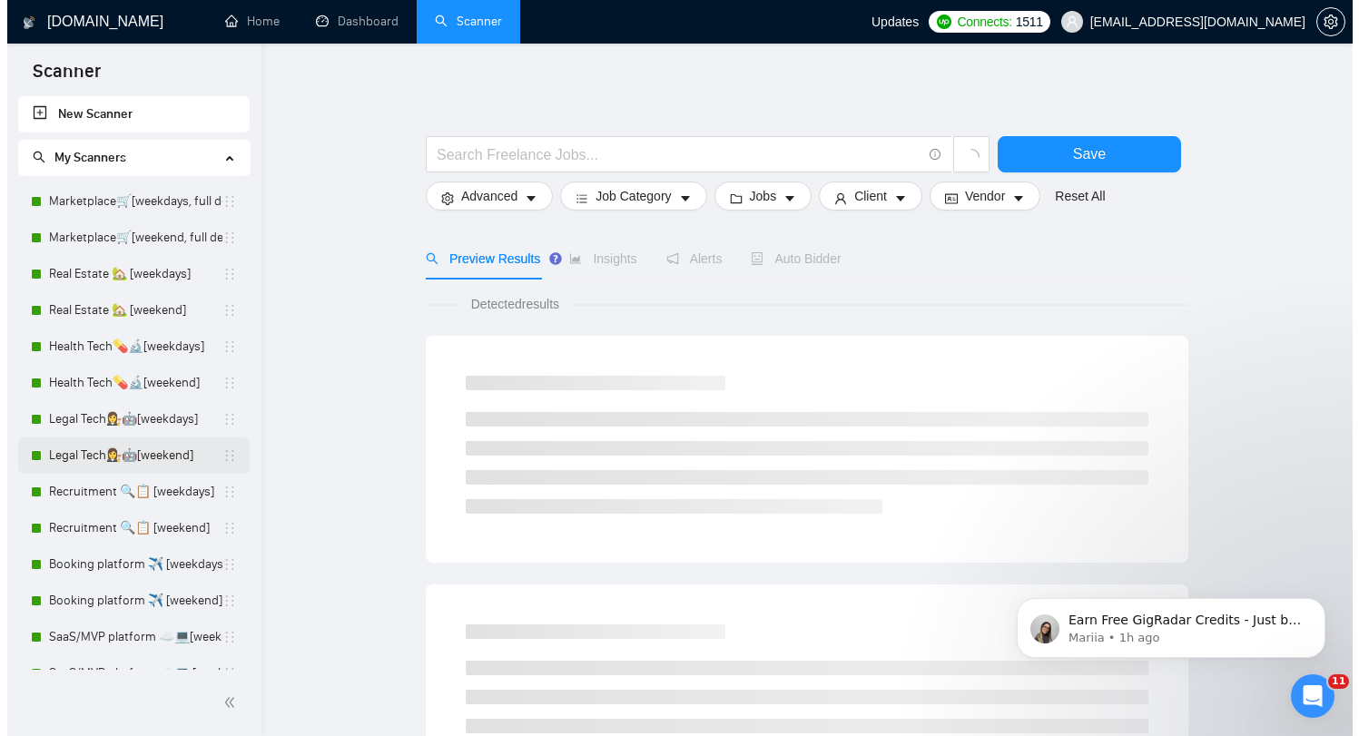
scroll to position [240, 0]
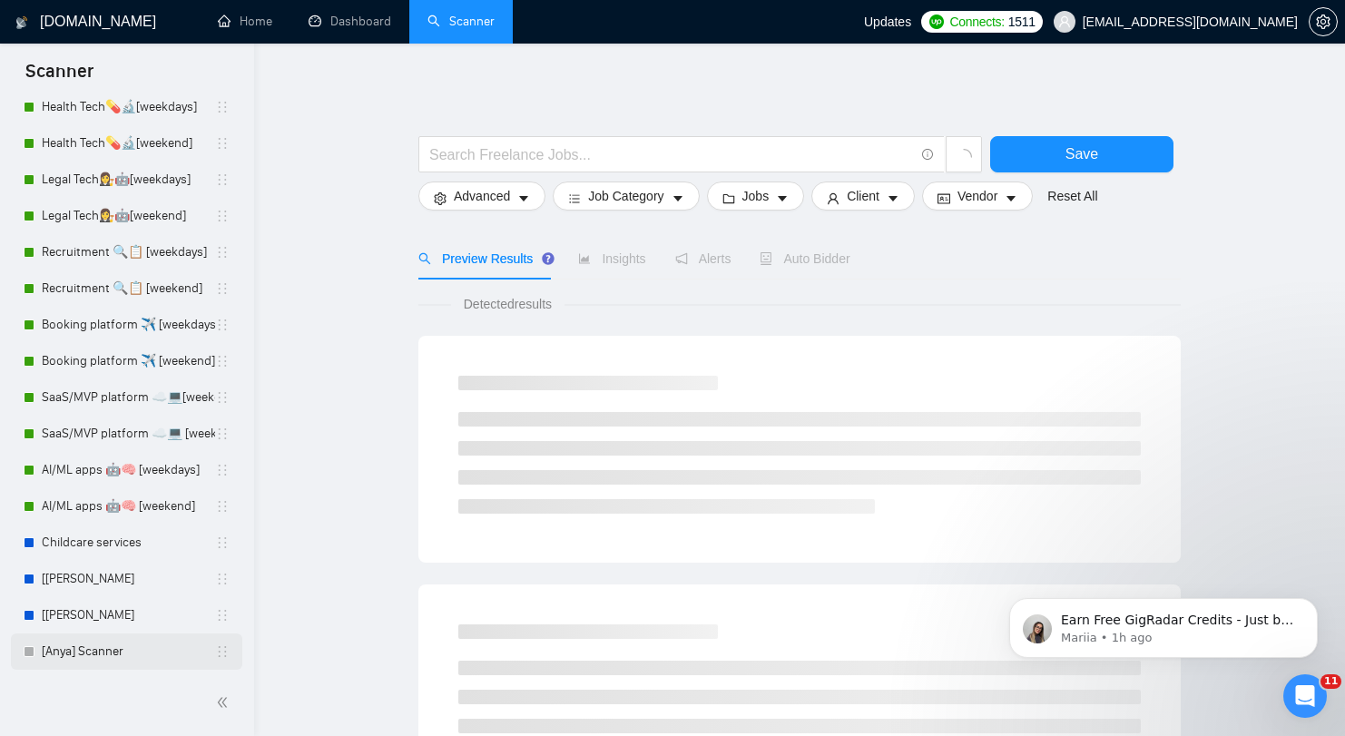
click at [109, 651] on link "[Anya] Scanner" at bounding box center [128, 652] width 173 height 36
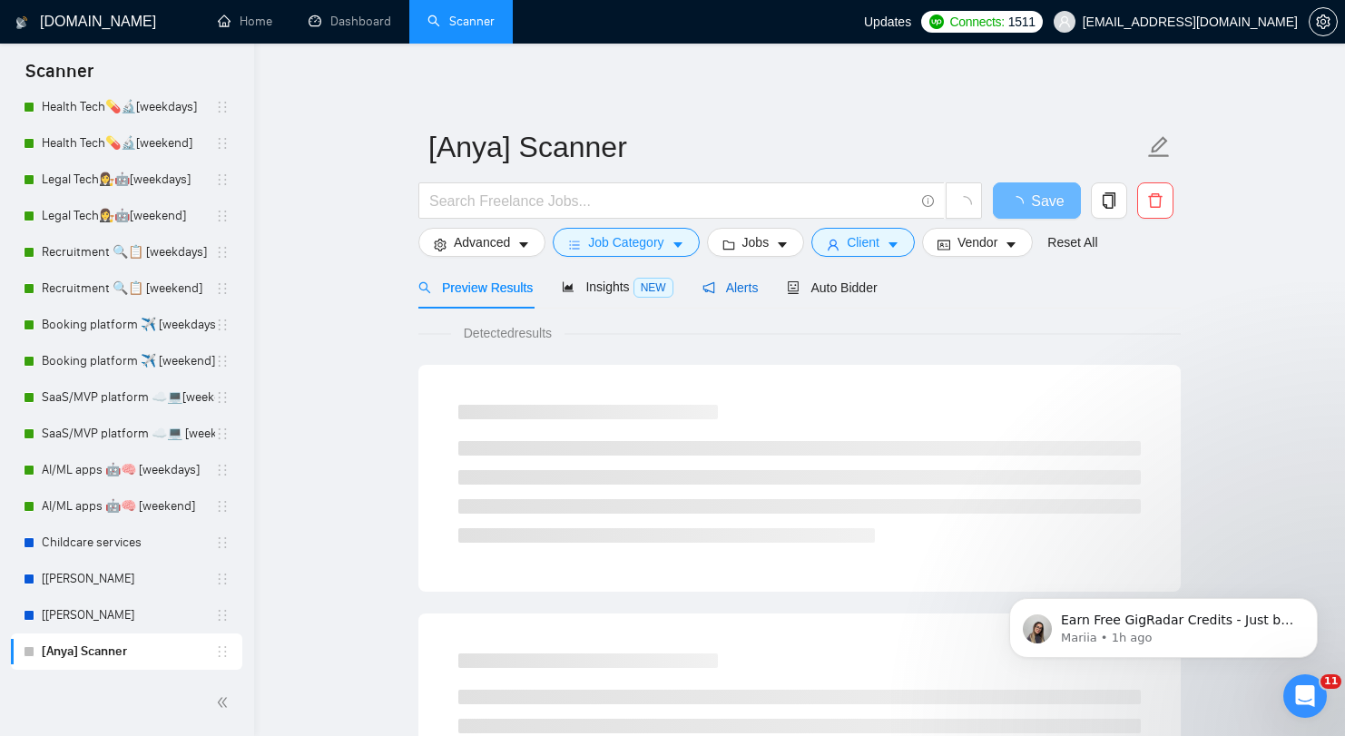
drag, startPoint x: 728, startPoint y: 284, endPoint x: 740, endPoint y: 319, distance: 36.5
click at [728, 285] on span "Alerts" at bounding box center [731, 288] width 56 height 15
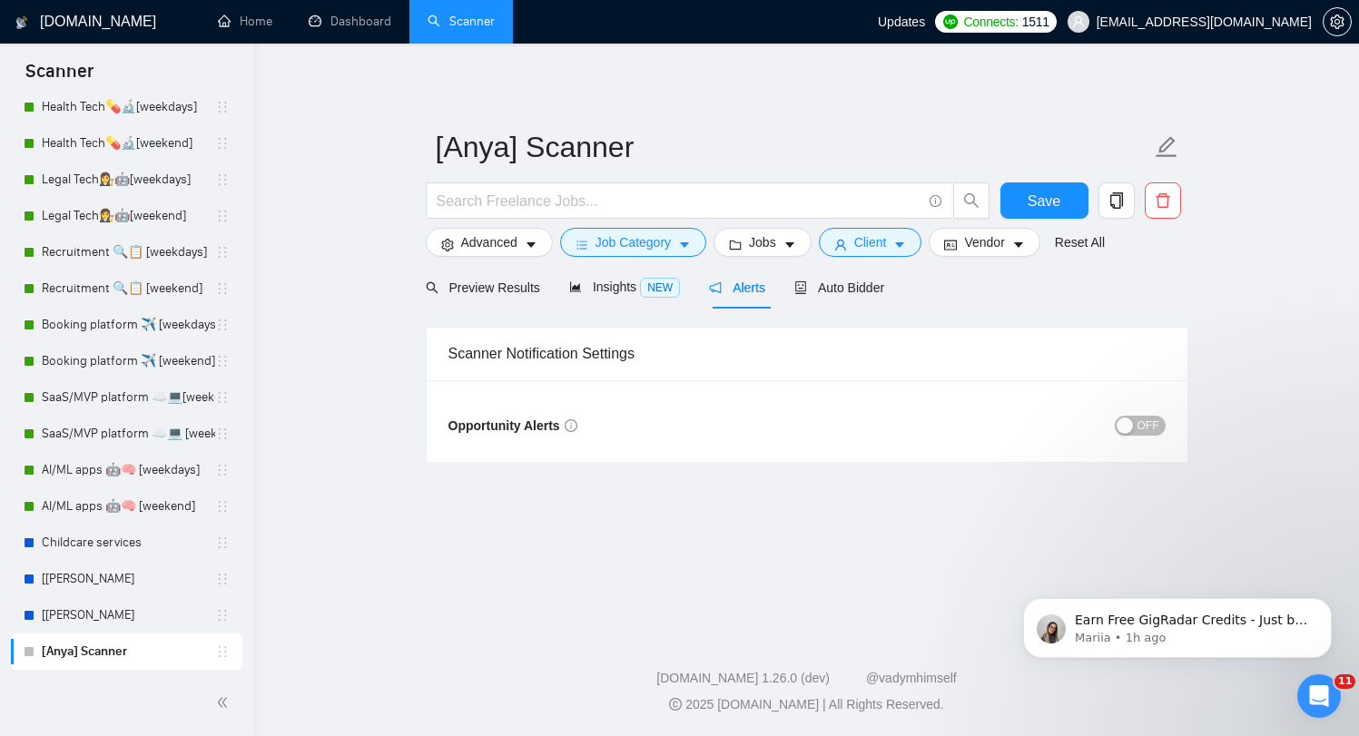
click at [1133, 438] on div "OFF" at bounding box center [986, 425] width 359 height 29
click at [1153, 419] on span "OFF" at bounding box center [1148, 426] width 22 height 20
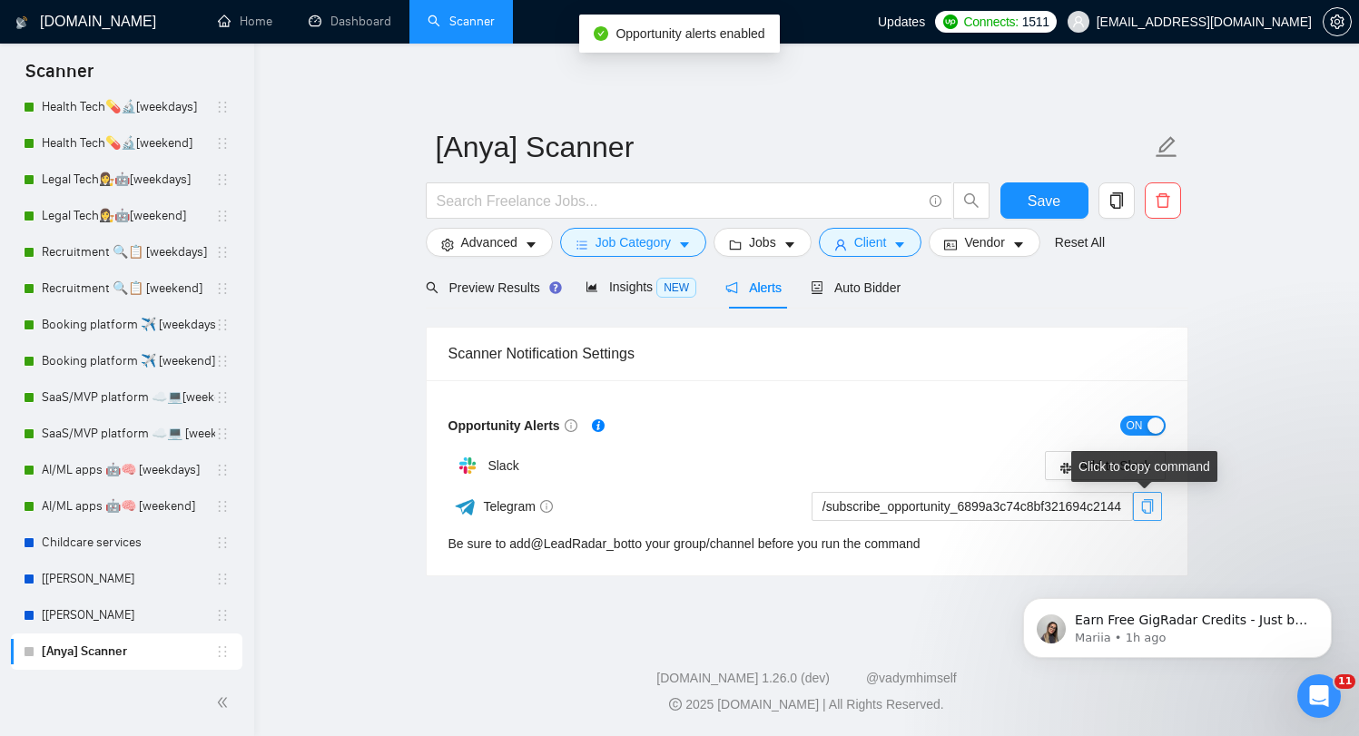
click at [1147, 507] on icon "copy" at bounding box center [1147, 506] width 15 height 15
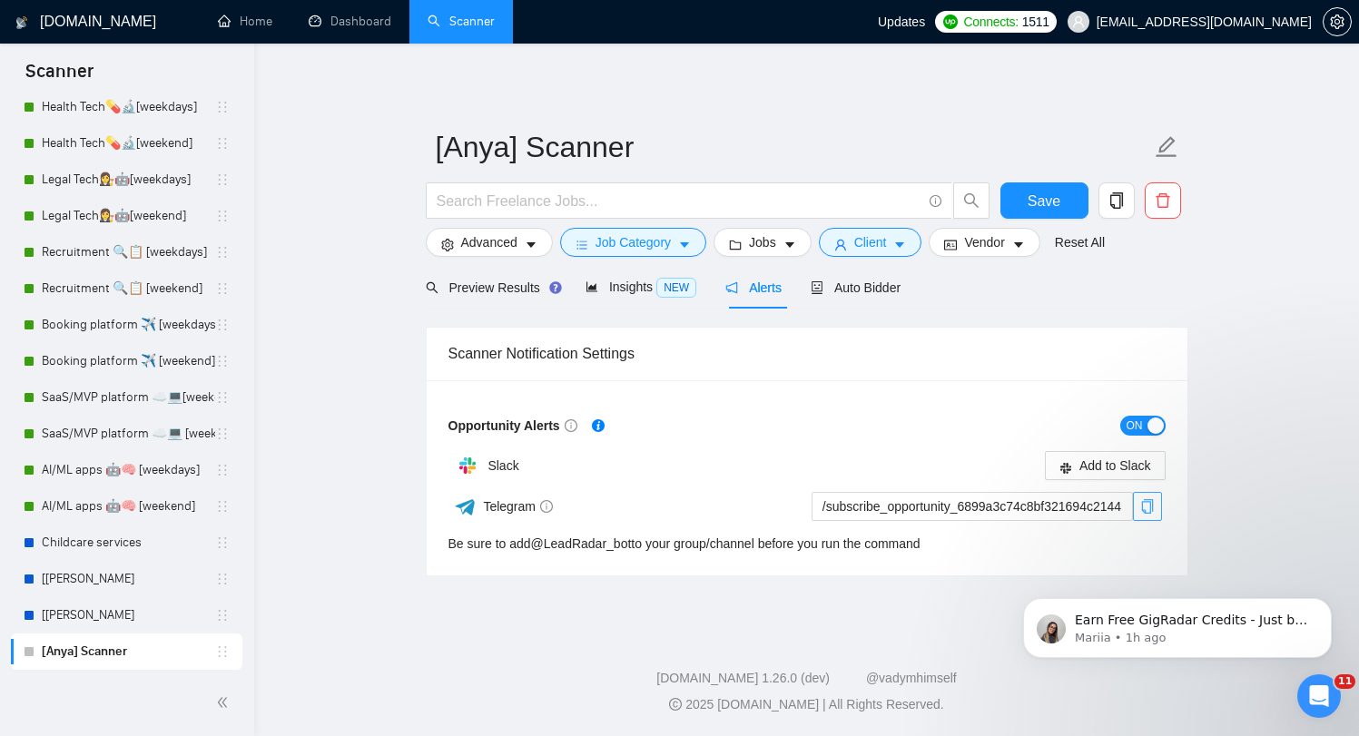
click at [1137, 507] on span "copy" at bounding box center [1147, 506] width 27 height 15
click at [1029, 212] on span "Save" at bounding box center [1044, 201] width 33 height 23
click at [768, 29] on ul "Home Dashboard Scanner" at bounding box center [533, 22] width 689 height 44
